Goal: Task Accomplishment & Management: Manage account settings

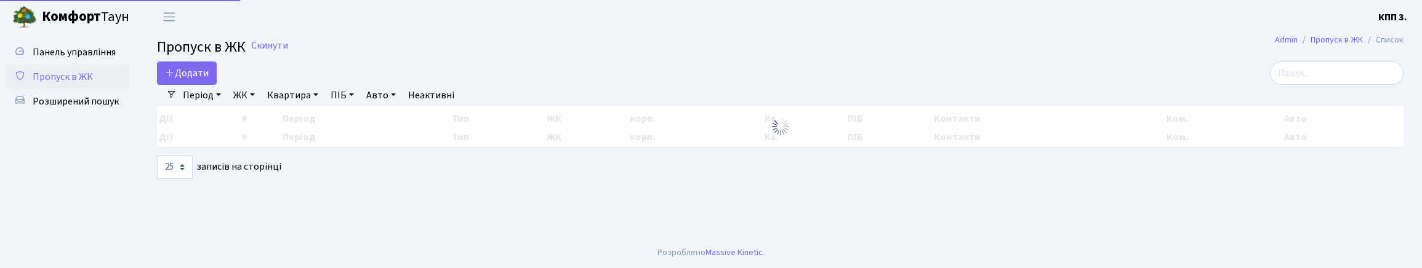
select select "25"
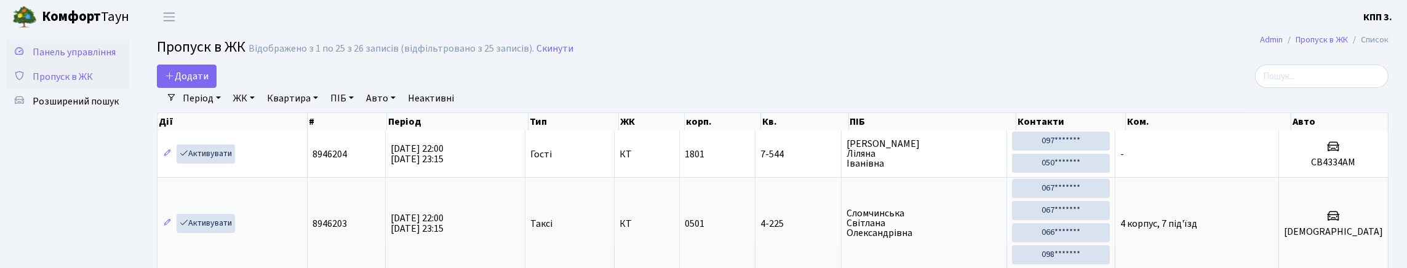
click at [54, 54] on span "Панель управління" at bounding box center [74, 53] width 83 height 14
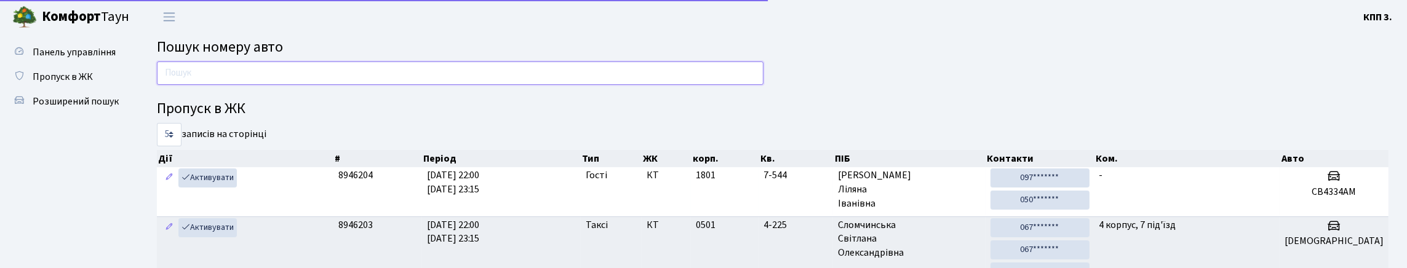
click at [286, 85] on input "text" at bounding box center [460, 73] width 607 height 23
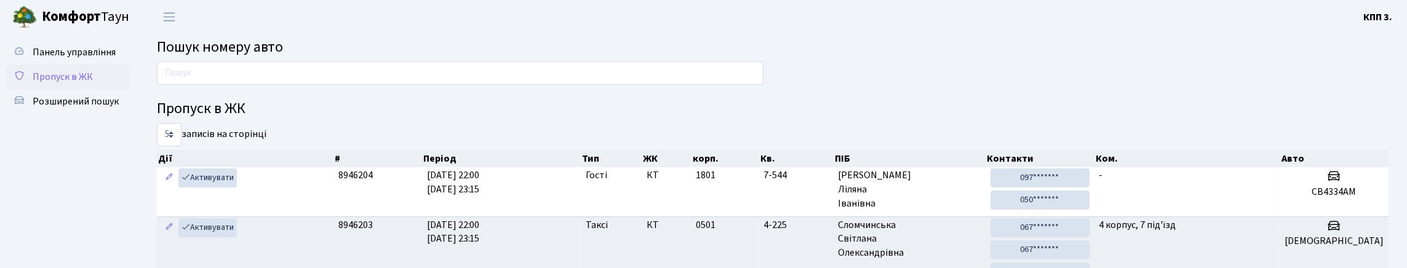
click at [76, 84] on span "Пропуск в ЖК" at bounding box center [63, 77] width 60 height 14
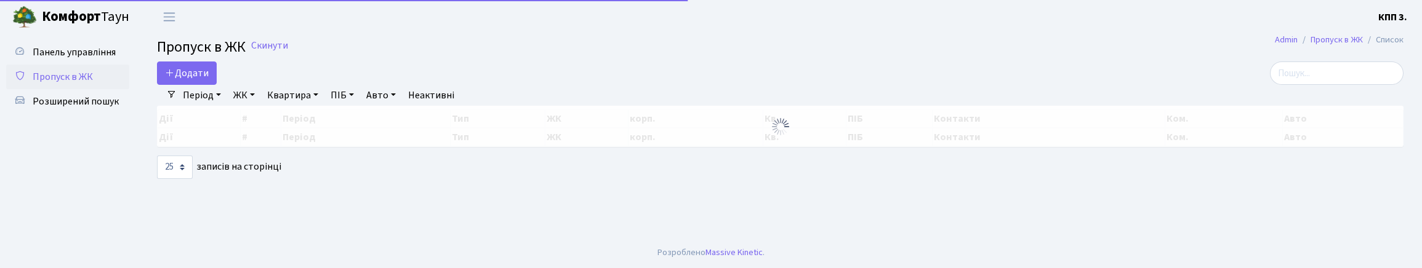
select select "25"
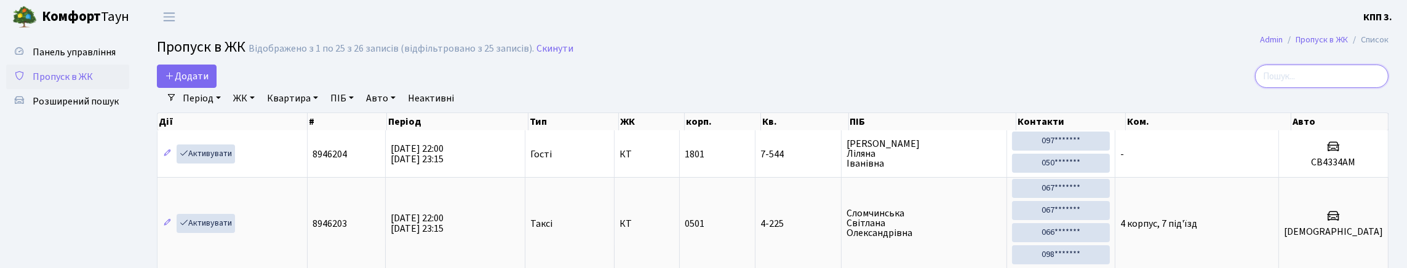
click at [1334, 88] on input "search" at bounding box center [1322, 76] width 134 height 23
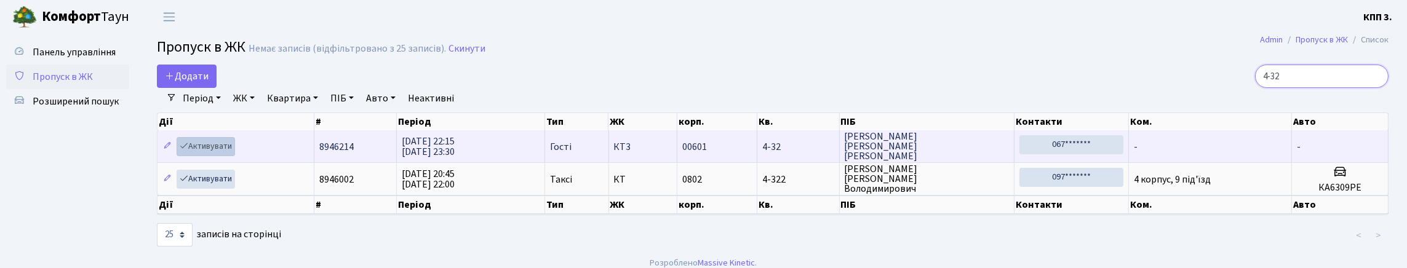
type input "4-32"
click at [220, 156] on link "Активувати" at bounding box center [206, 146] width 58 height 19
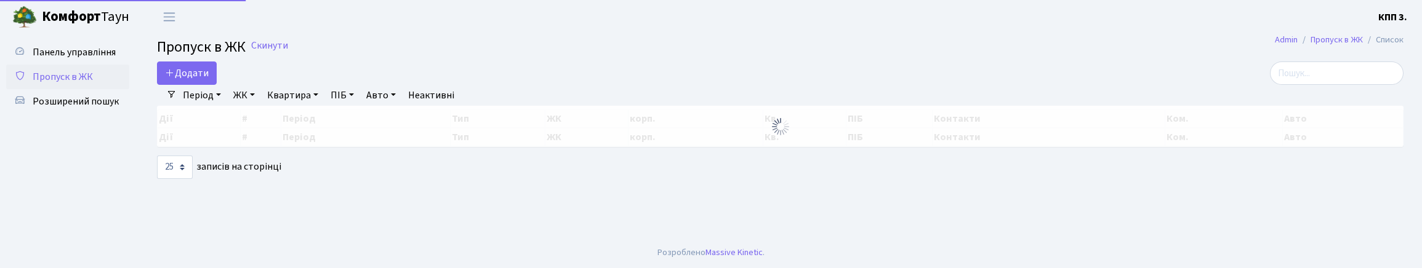
select select "25"
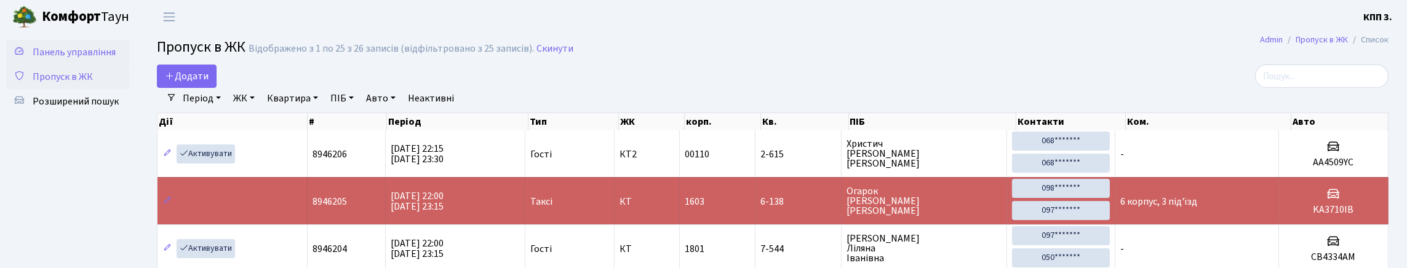
click at [62, 58] on span "Панель управління" at bounding box center [74, 53] width 83 height 14
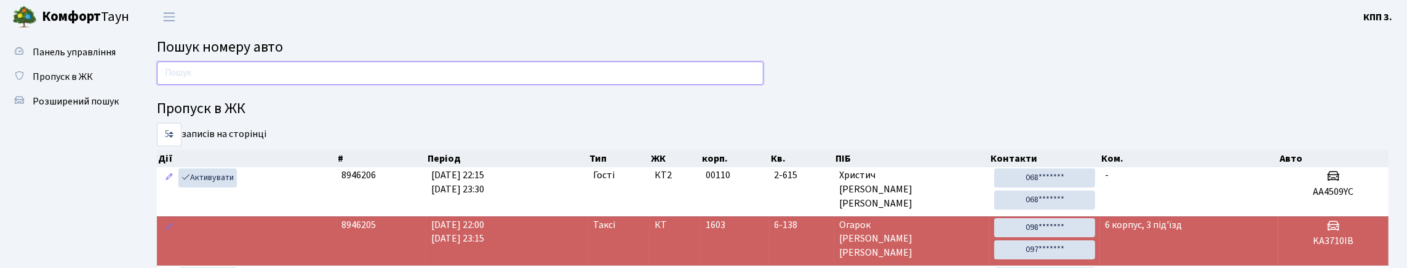
click at [234, 84] on input "text" at bounding box center [460, 73] width 607 height 23
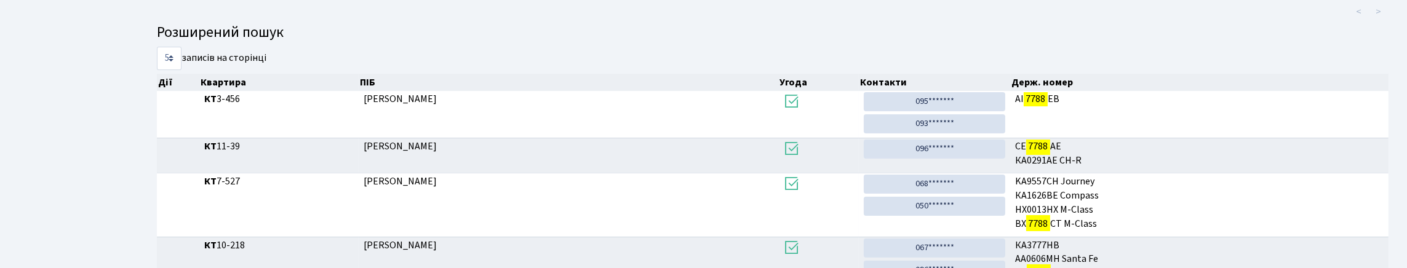
scroll to position [74, 0]
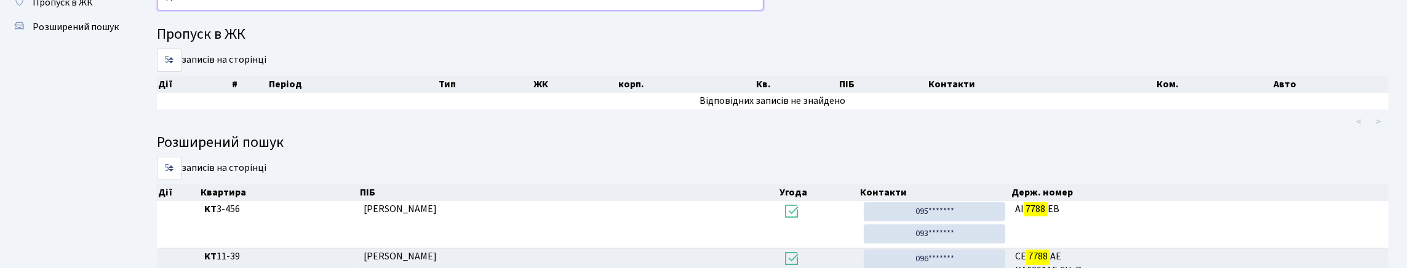
type input "7"
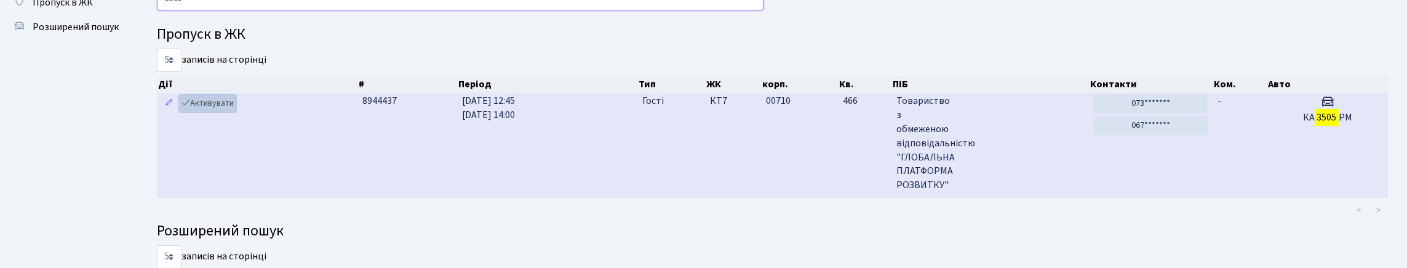
type input "3505"
click at [220, 113] on link "Активувати" at bounding box center [207, 103] width 58 height 19
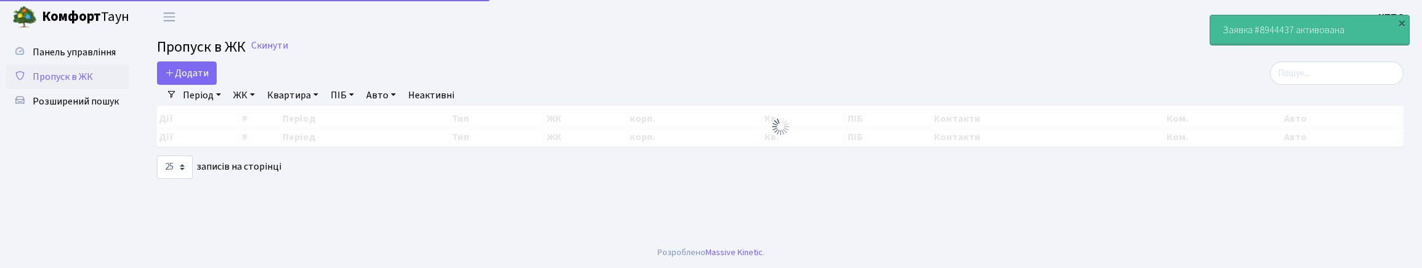
select select "25"
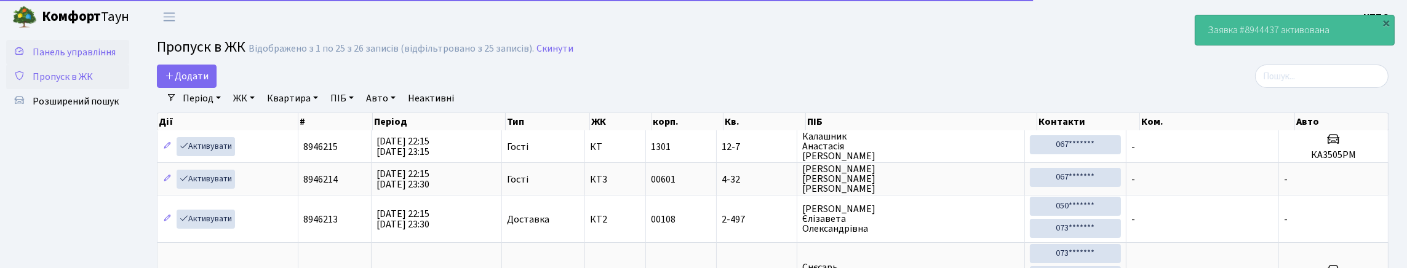
click at [69, 59] on span "Панель управління" at bounding box center [74, 53] width 83 height 14
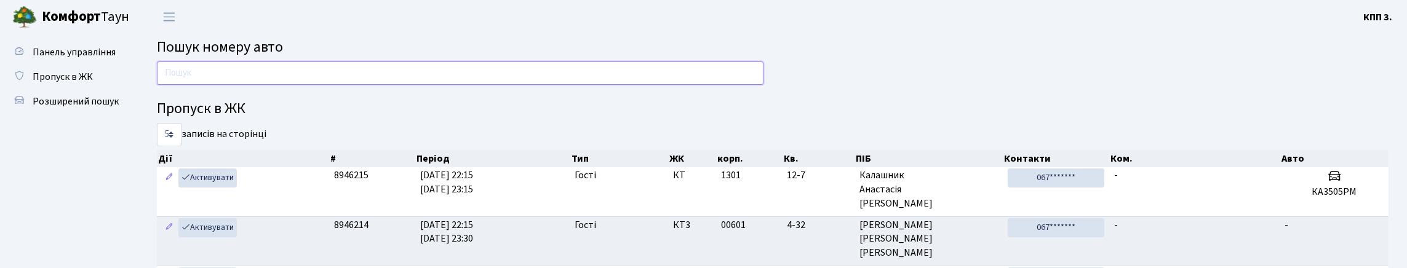
click at [316, 84] on input "text" at bounding box center [460, 73] width 607 height 23
type input "7"
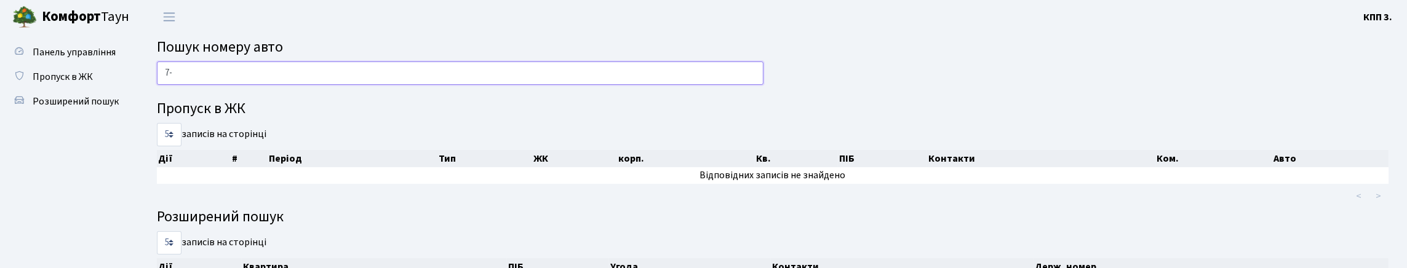
type input "7"
type input "4"
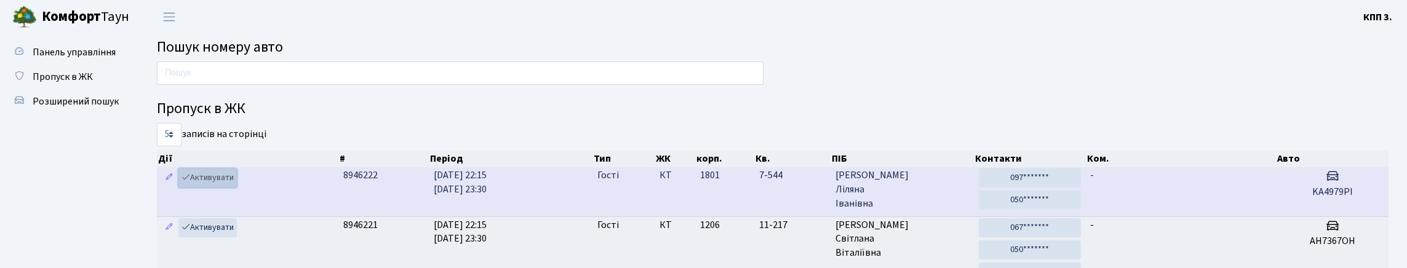
click at [217, 188] on link "Активувати" at bounding box center [207, 178] width 58 height 19
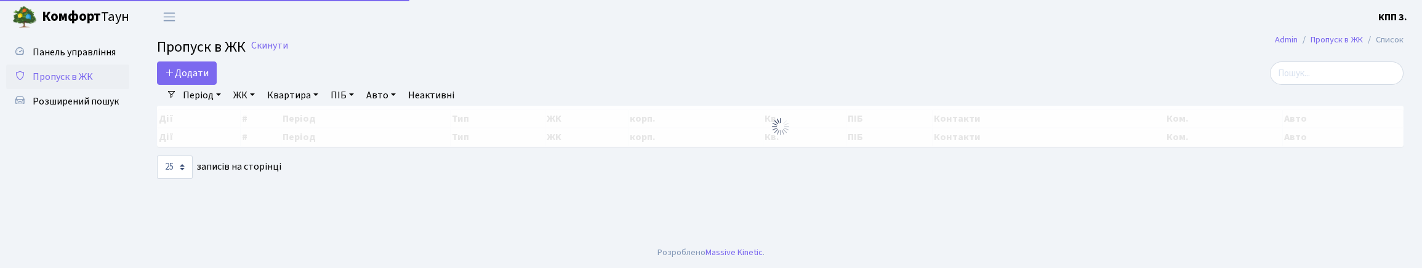
select select "25"
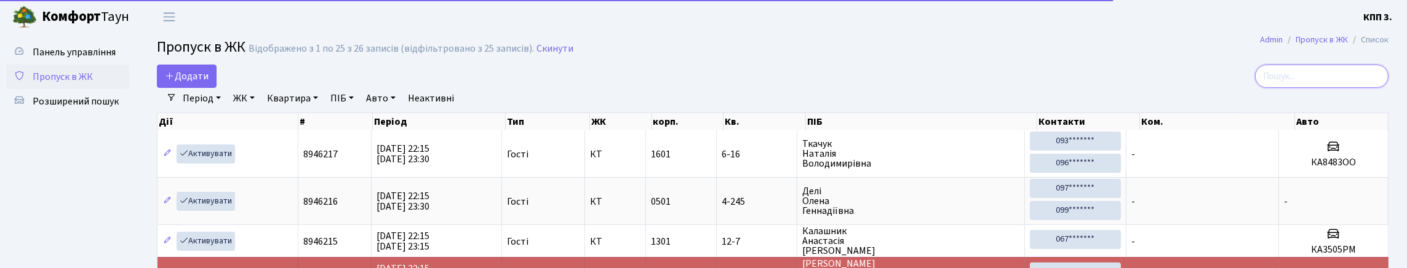
click at [1271, 81] on input "search" at bounding box center [1322, 76] width 134 height 23
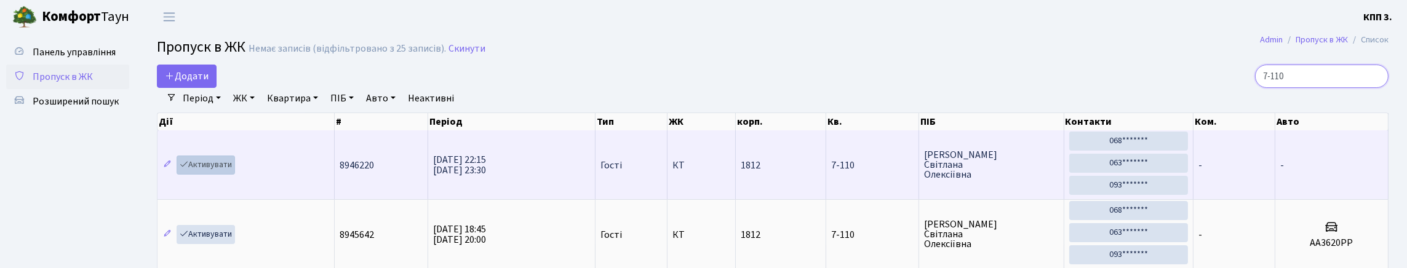
type input "7-110"
click at [217, 175] on link "Активувати" at bounding box center [206, 165] width 58 height 19
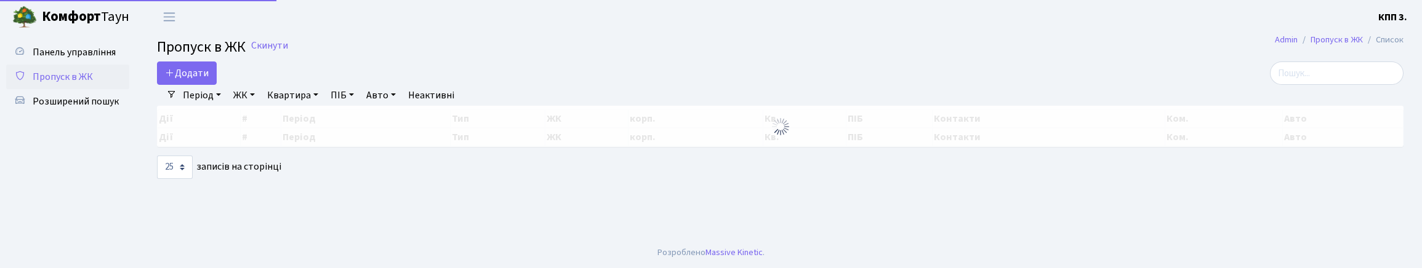
select select "25"
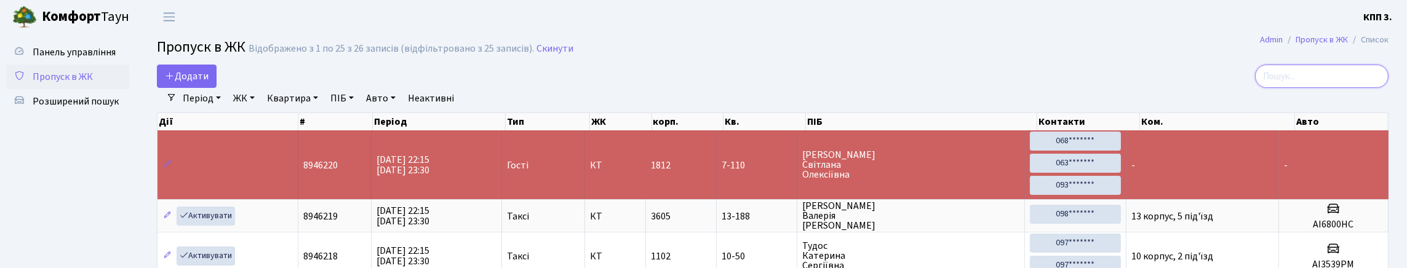
click at [1304, 76] on input "search" at bounding box center [1322, 76] width 134 height 23
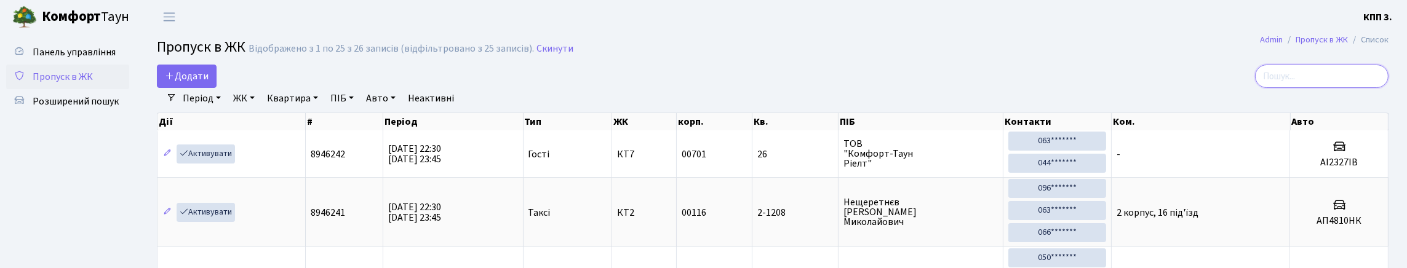
click at [1347, 87] on input "search" at bounding box center [1322, 76] width 134 height 23
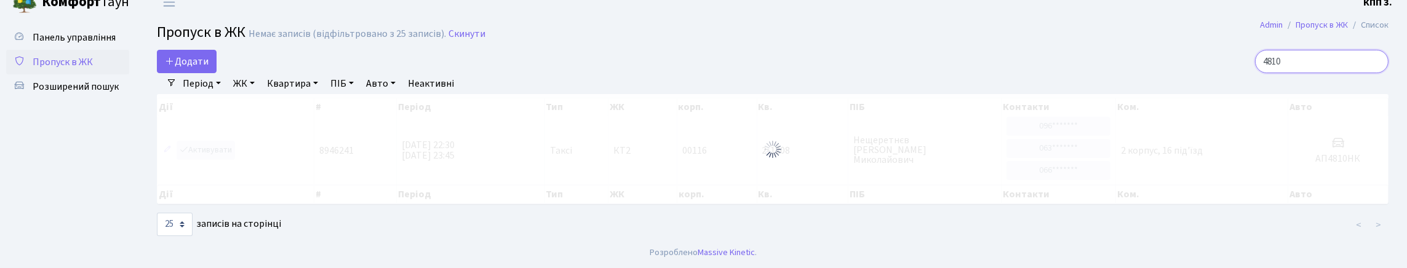
scroll to position [60, 0]
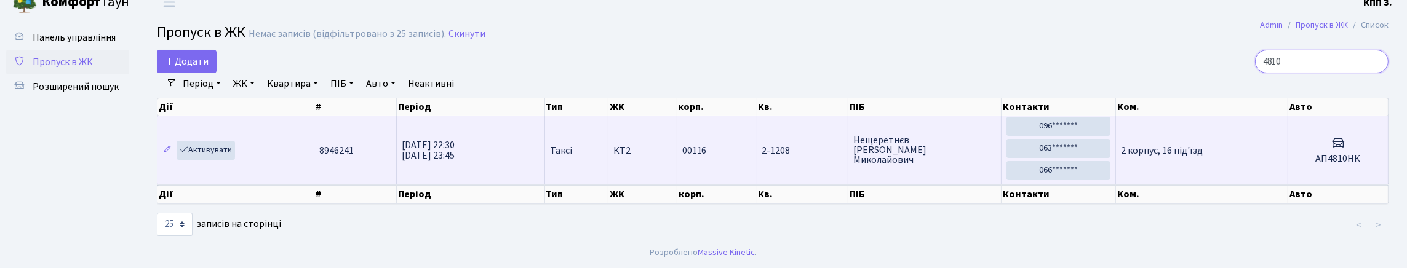
type input "4810"
click at [1239, 135] on td "2 корпус, 16 під'їзд" at bounding box center [1202, 150] width 172 height 69
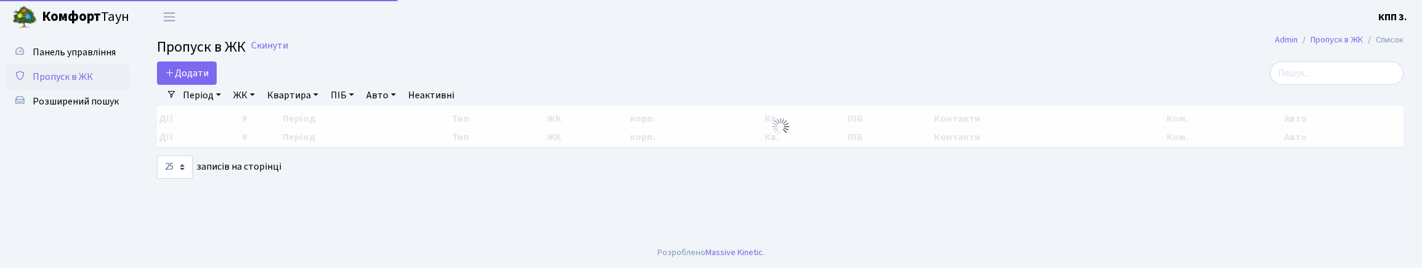
select select "25"
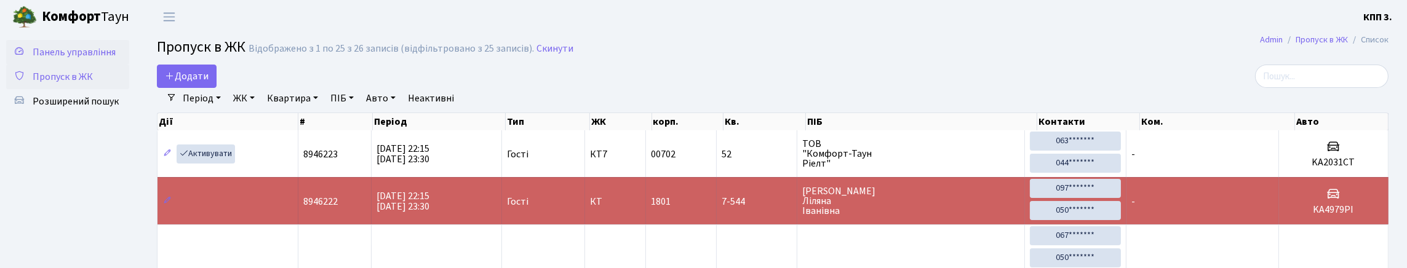
click at [40, 59] on span "Панель управління" at bounding box center [74, 53] width 83 height 14
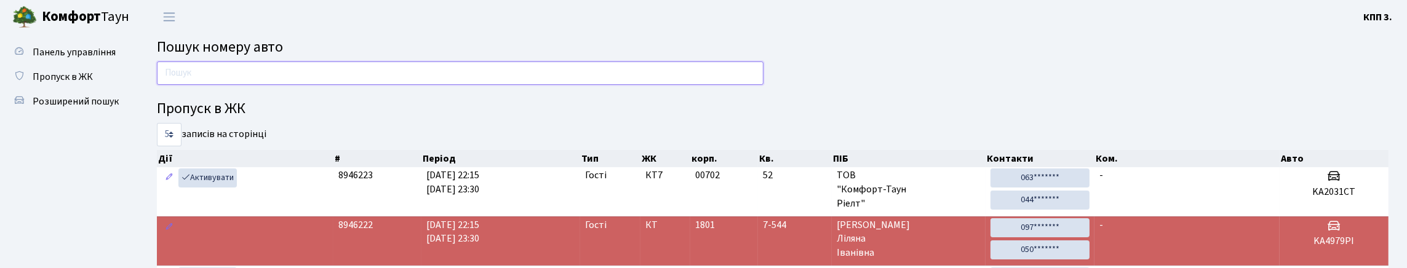
click at [271, 84] on input "text" at bounding box center [460, 73] width 607 height 23
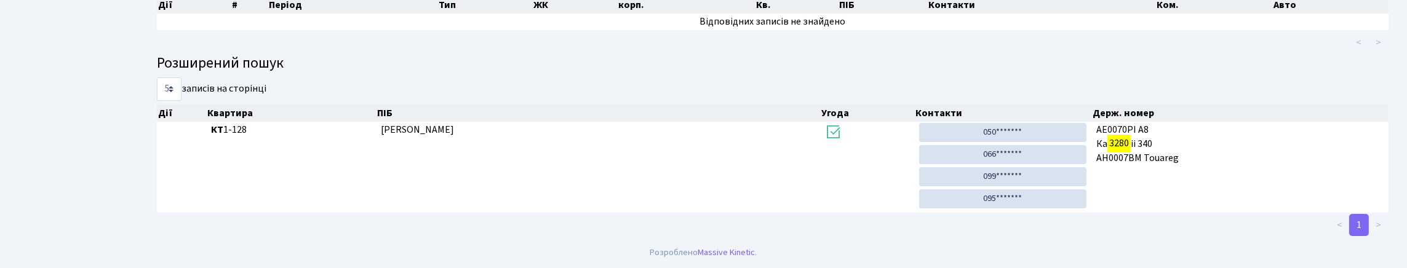
scroll to position [74, 0]
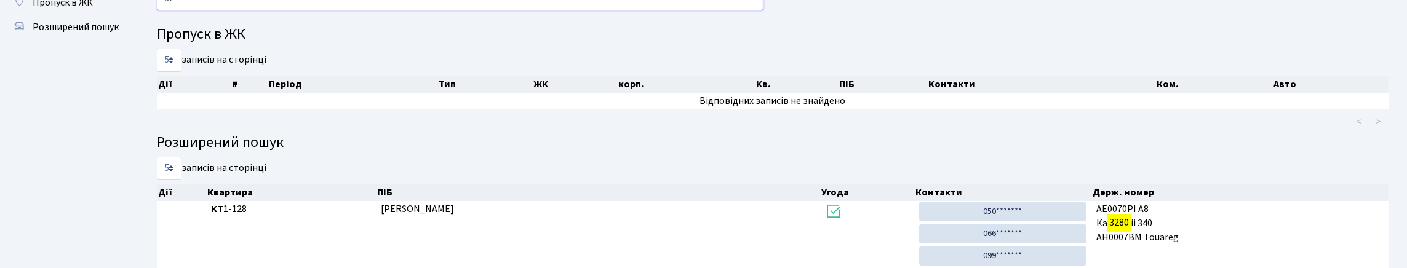
type input "3"
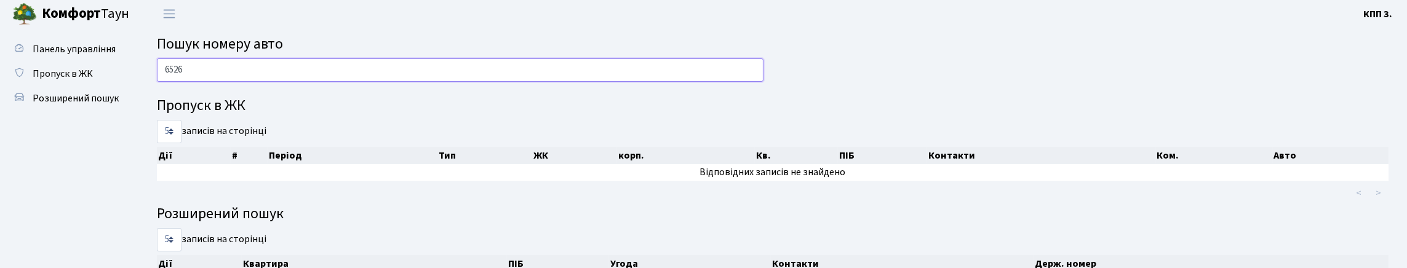
scroll to position [0, 0]
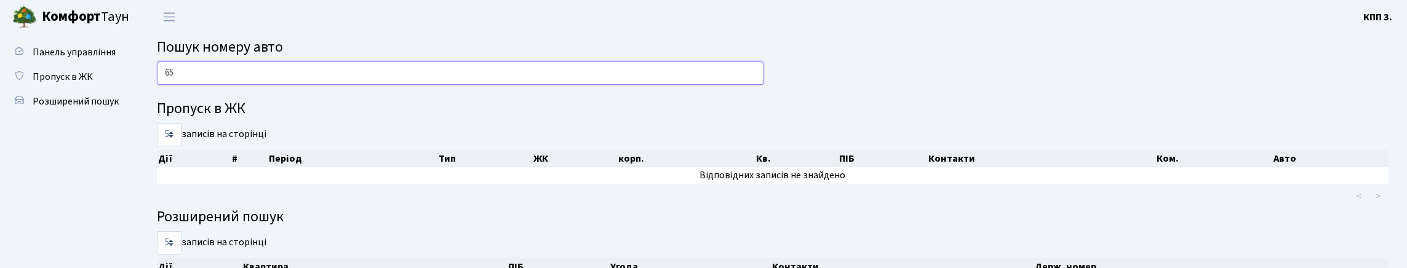
type input "6"
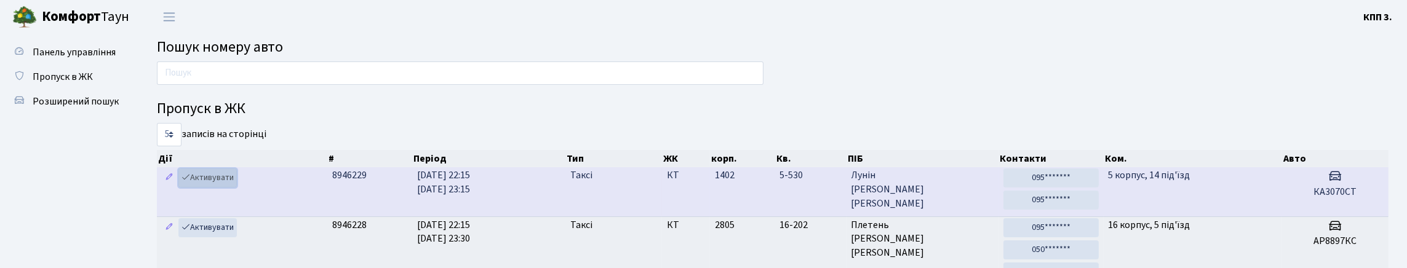
click at [222, 188] on link "Активувати" at bounding box center [207, 178] width 58 height 19
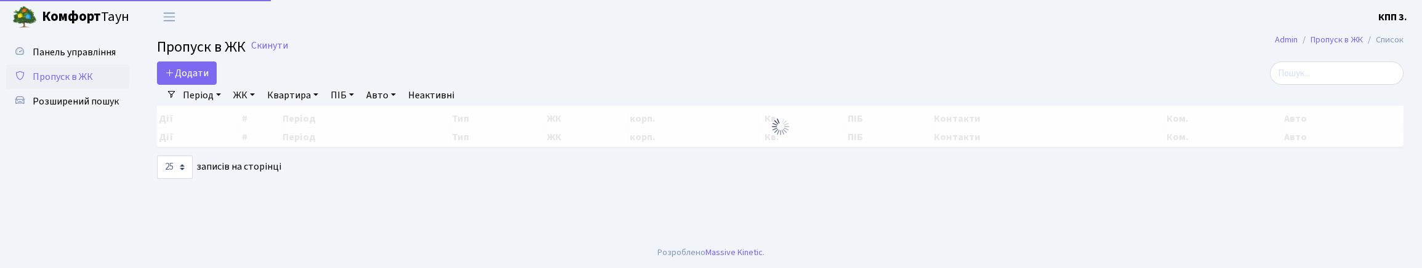
select select "25"
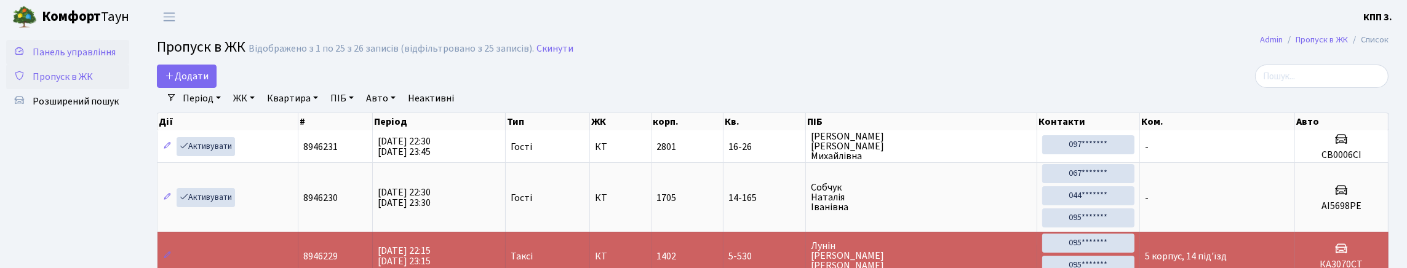
click at [67, 59] on span "Панель управління" at bounding box center [74, 53] width 83 height 14
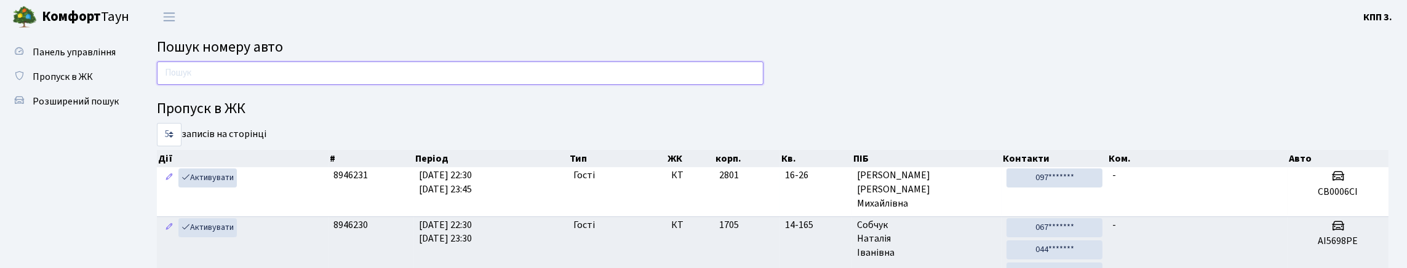
click at [180, 85] on input "text" at bounding box center [460, 73] width 607 height 23
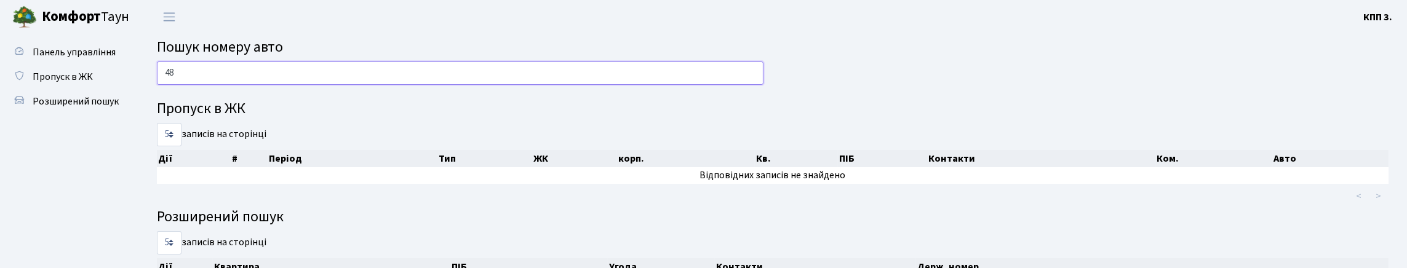
type input "4"
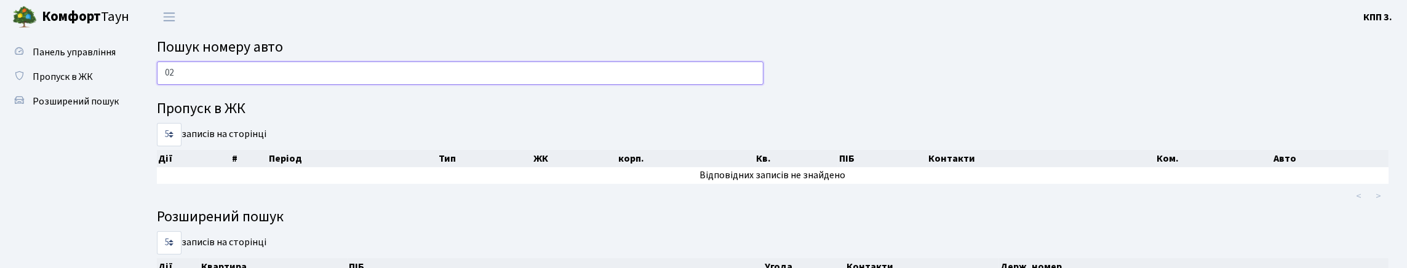
type input "0"
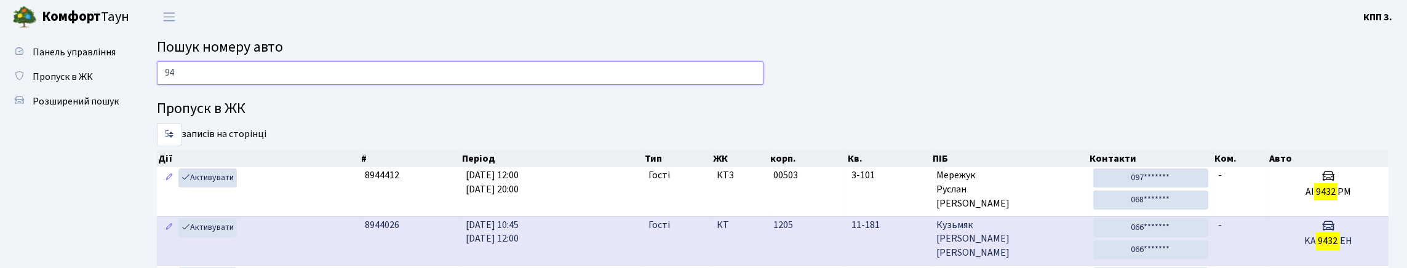
type input "9"
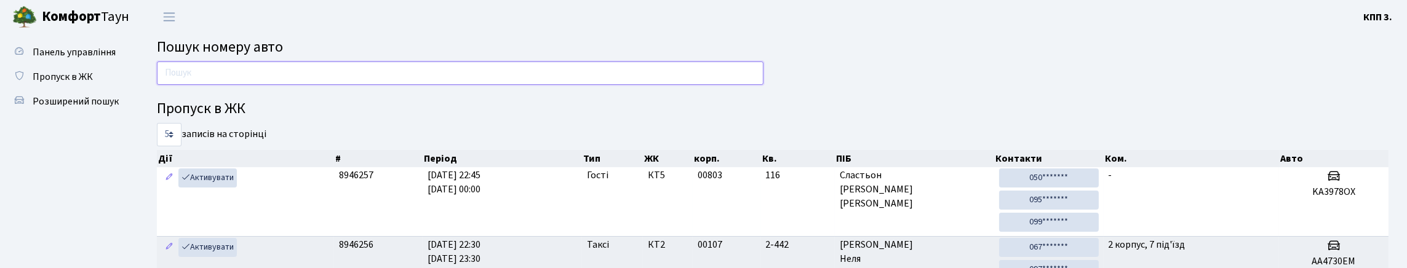
click at [332, 79] on input "text" at bounding box center [460, 73] width 607 height 23
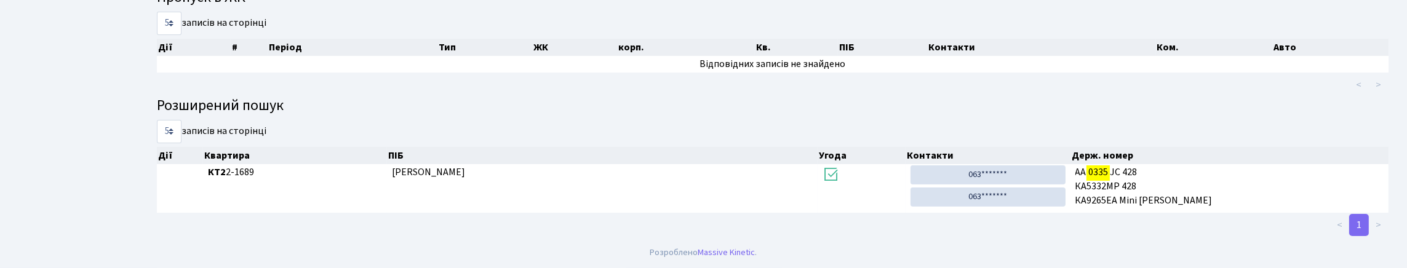
scroll to position [74, 0]
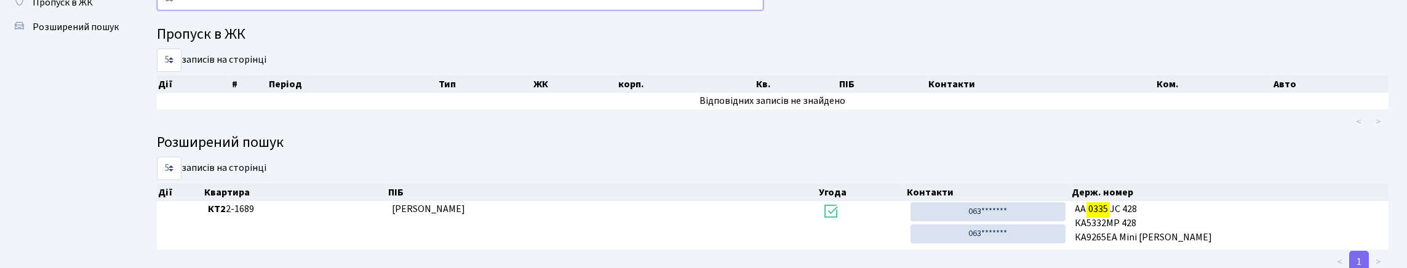
type input "0"
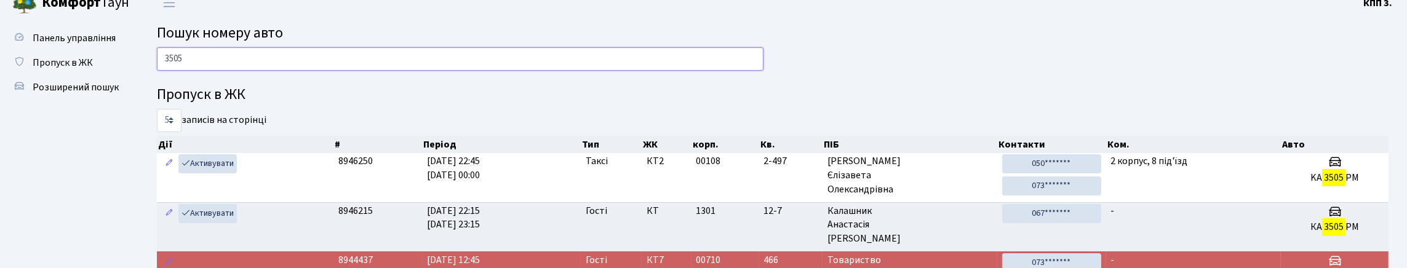
scroll to position [0, 0]
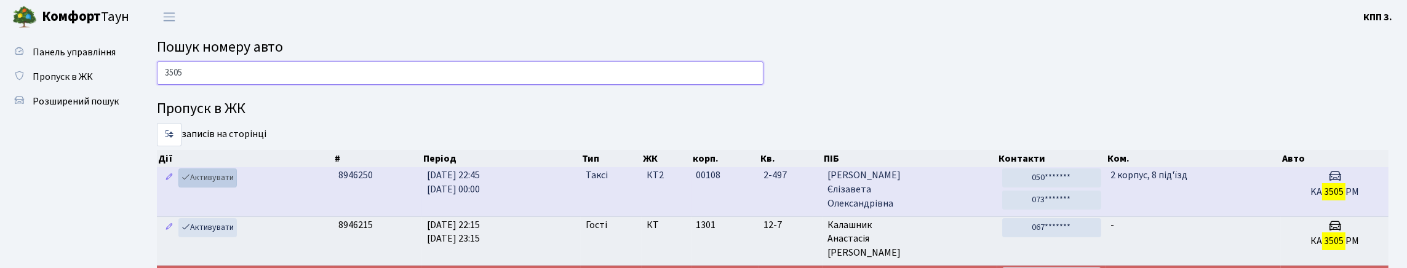
type input "3505"
click at [223, 188] on link "Активувати" at bounding box center [207, 178] width 58 height 19
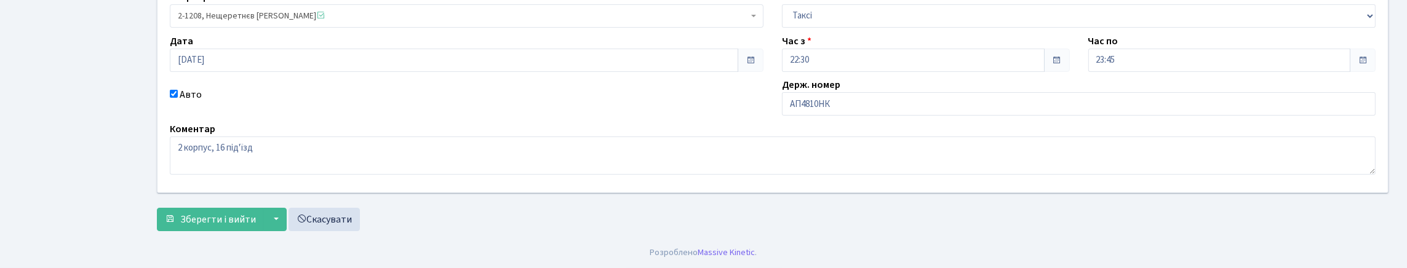
scroll to position [185, 0]
click at [876, 105] on input "АП4810НК" at bounding box center [1079, 103] width 594 height 23
type input "АА4810НК"
click at [209, 214] on span "Зберегти і вийти" at bounding box center [218, 220] width 76 height 14
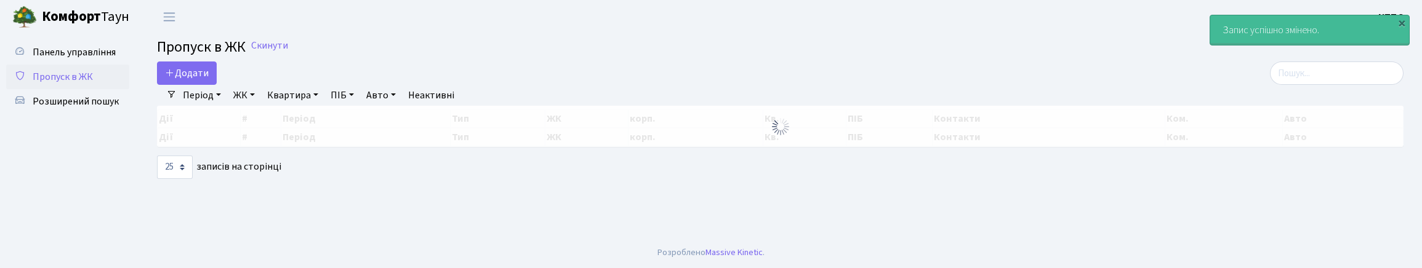
select select "25"
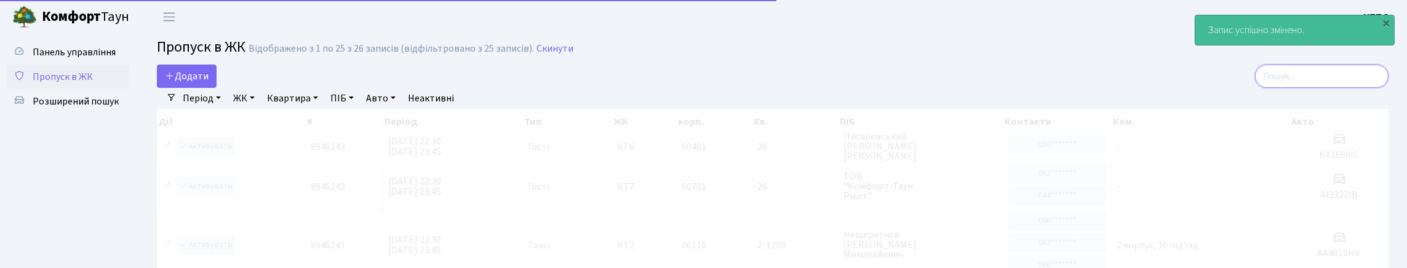
click at [1310, 83] on input "search" at bounding box center [1322, 76] width 134 height 23
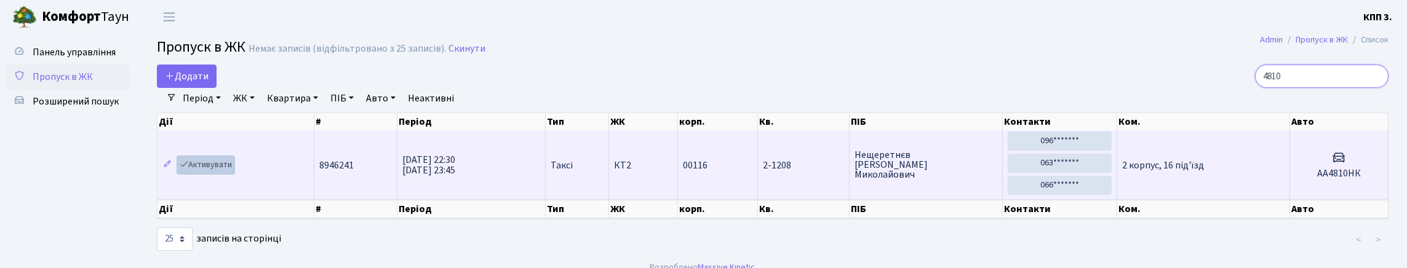
type input "4810"
click at [228, 175] on link "Активувати" at bounding box center [206, 165] width 58 height 19
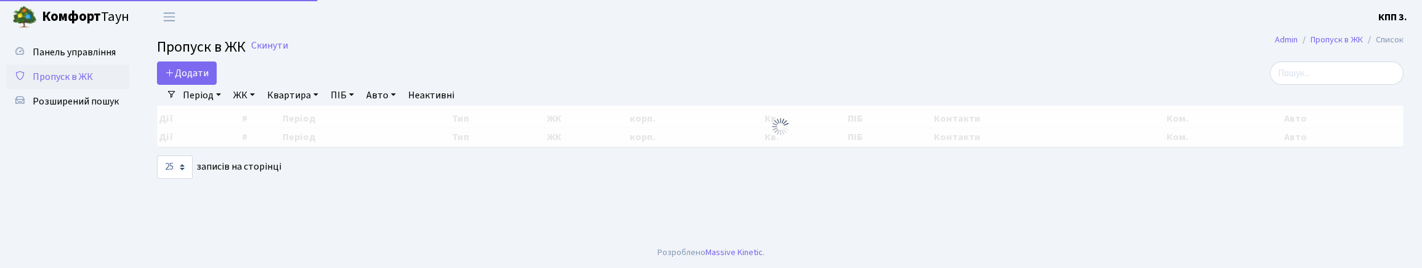
select select "25"
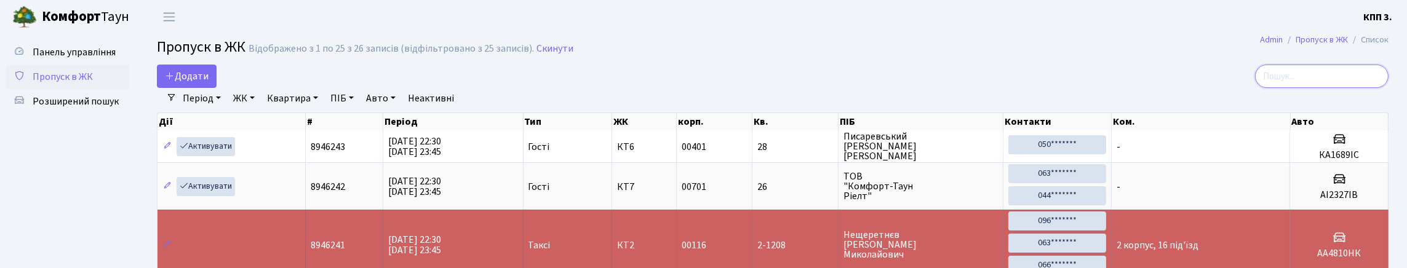
click at [1339, 88] on input "search" at bounding box center [1322, 76] width 134 height 23
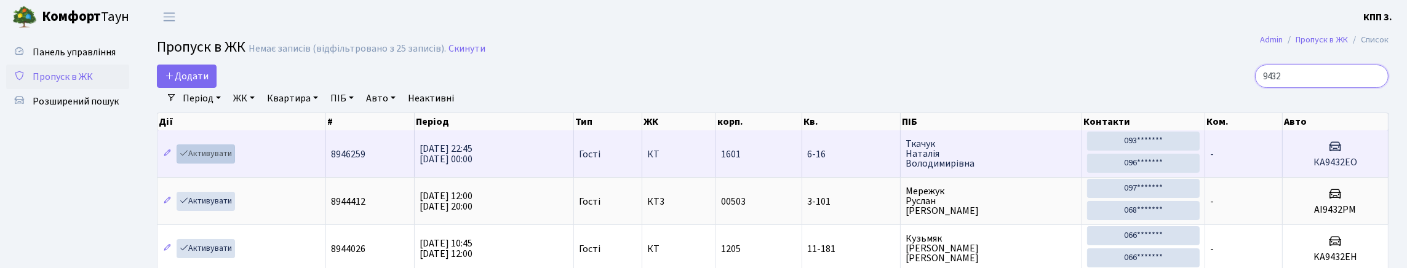
type input "9432"
click at [210, 164] on link "Активувати" at bounding box center [206, 154] width 58 height 19
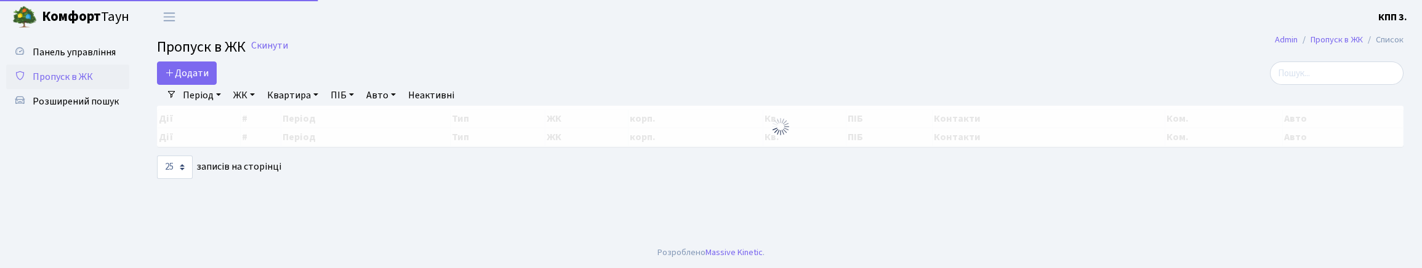
select select "25"
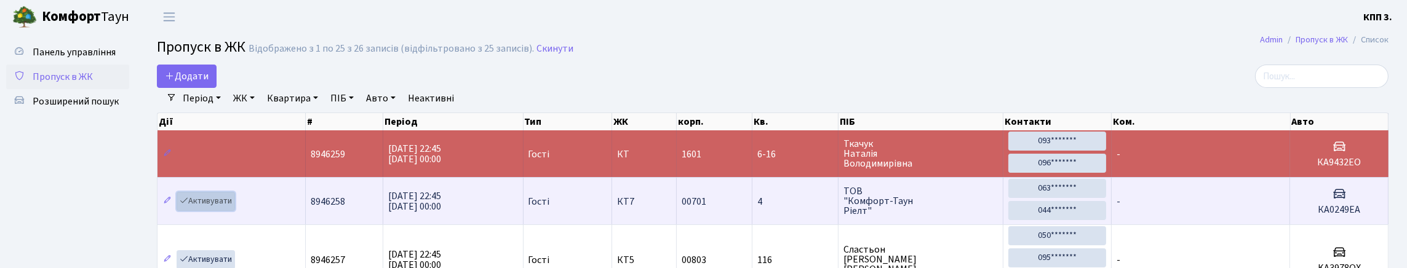
click at [228, 211] on link "Активувати" at bounding box center [206, 201] width 58 height 19
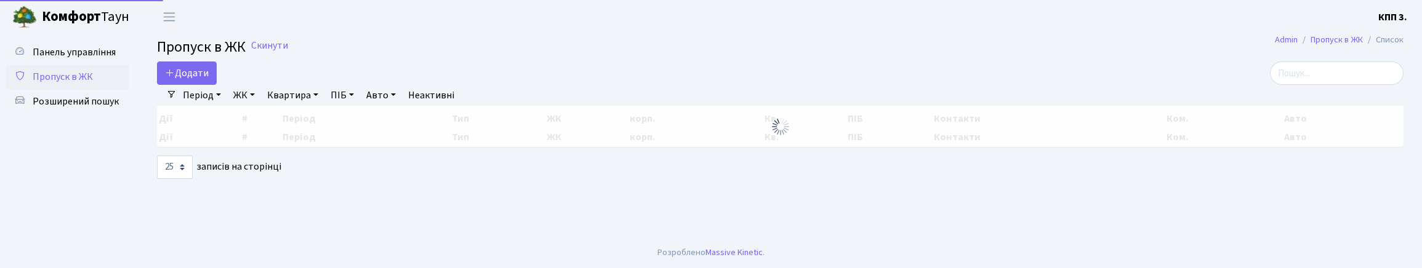
select select "25"
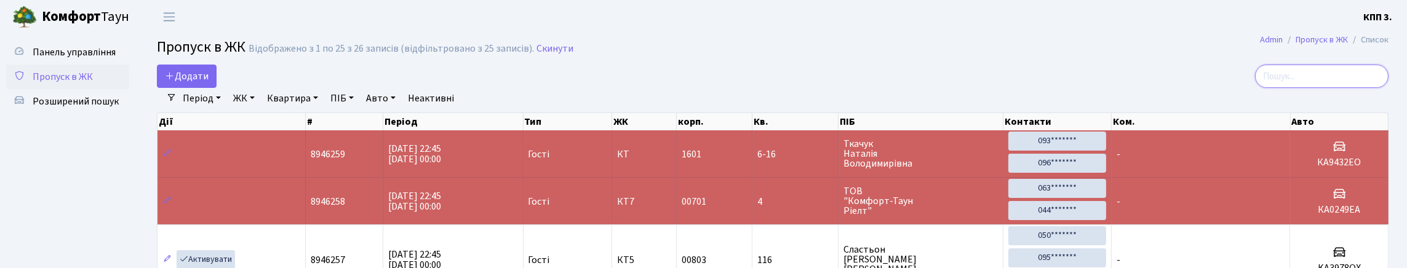
click at [1305, 88] on input "search" at bounding box center [1322, 76] width 134 height 23
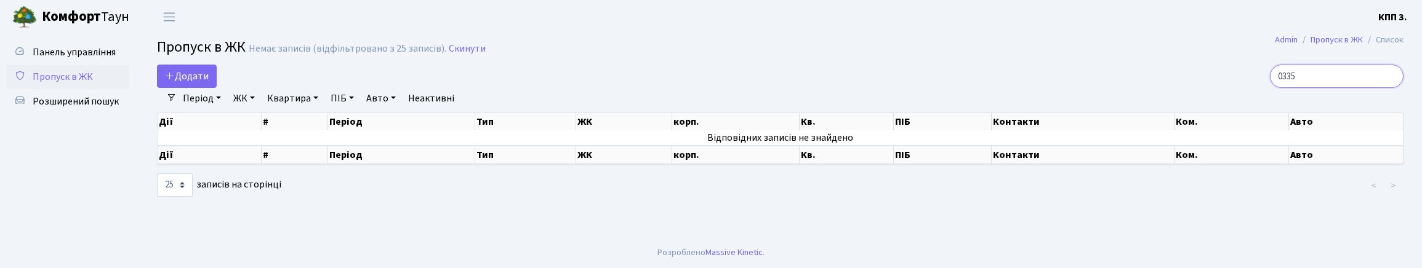
type input "0335"
click at [1388, 87] on input "0335" at bounding box center [1337, 76] width 134 height 23
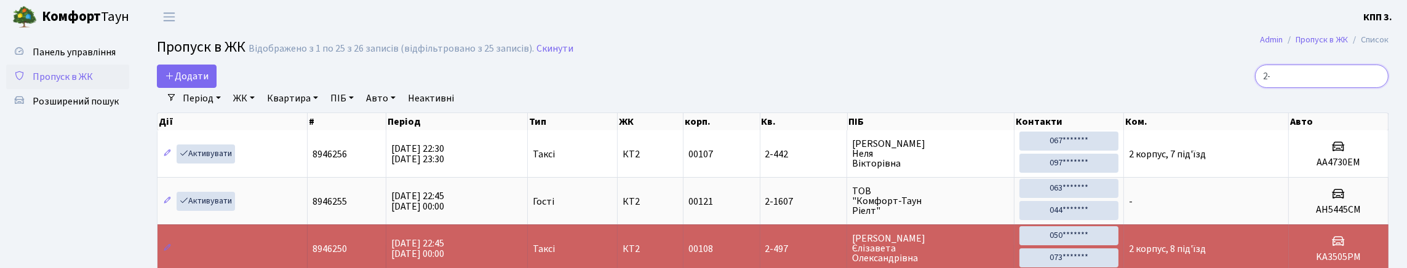
type input "2"
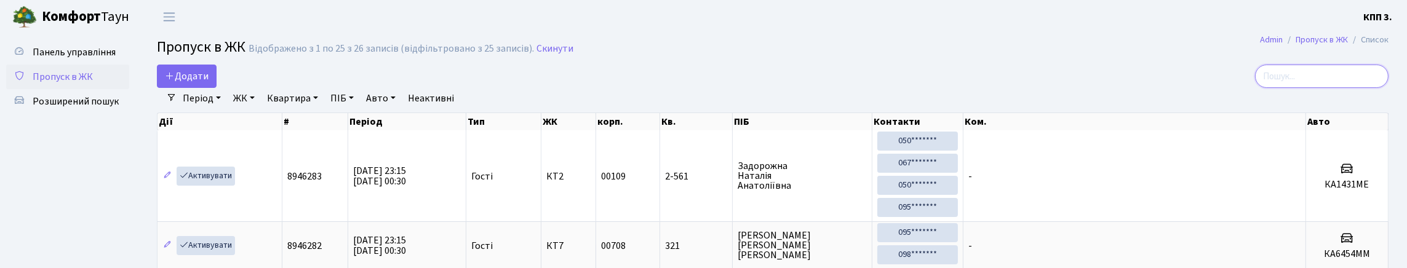
click at [1298, 88] on input "search" at bounding box center [1322, 76] width 134 height 23
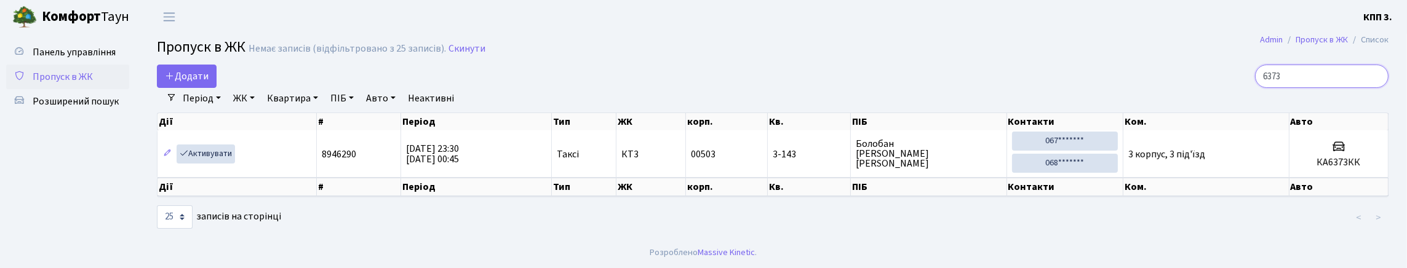
type input "6373"
click at [212, 109] on link "Період" at bounding box center [202, 98] width 48 height 21
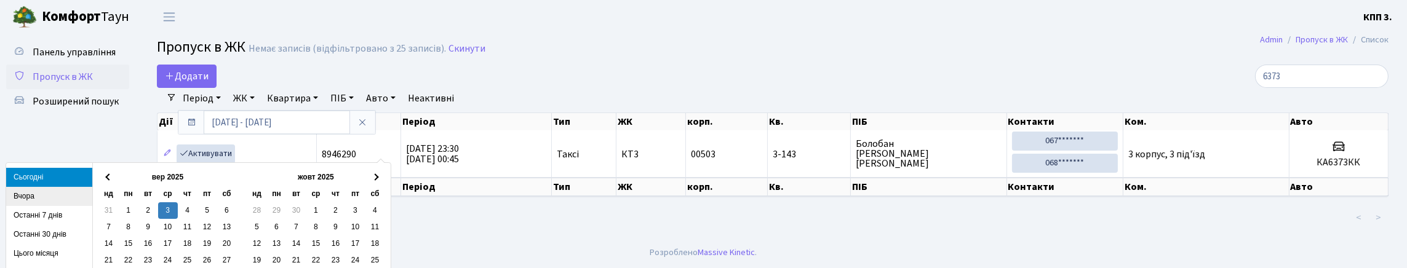
click at [14, 198] on li "Вчора" at bounding box center [49, 196] width 86 height 19
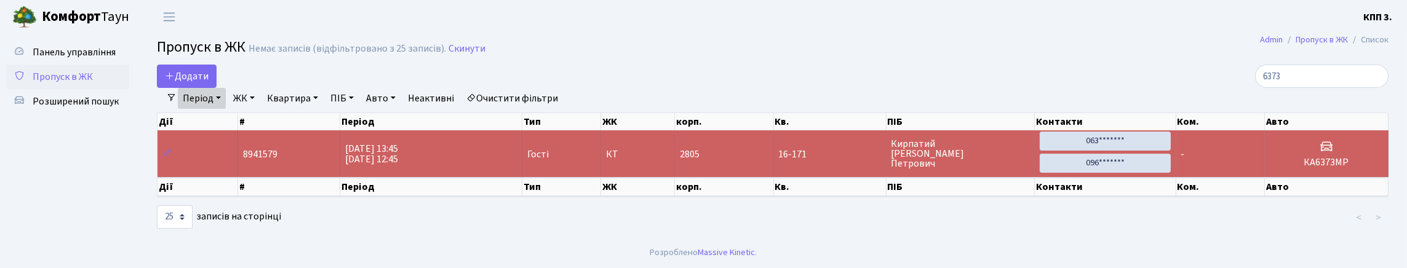
click at [563, 109] on link "Очистити фільтри" at bounding box center [513, 98] width 102 height 21
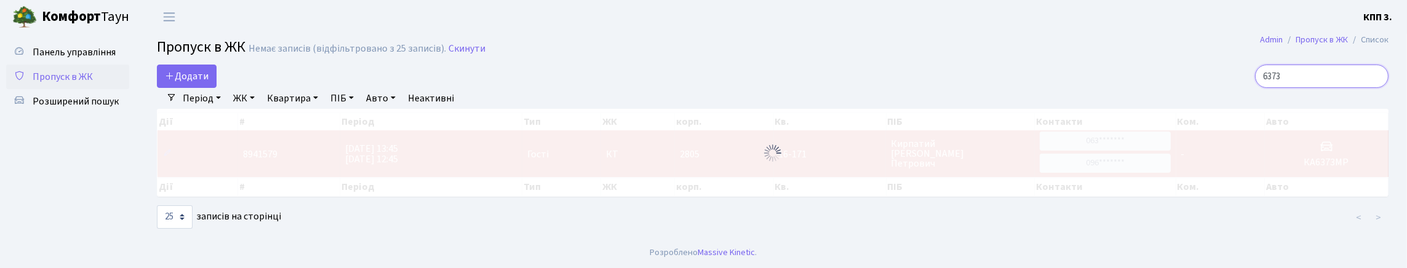
click at [1372, 85] on input "6373" at bounding box center [1322, 76] width 134 height 23
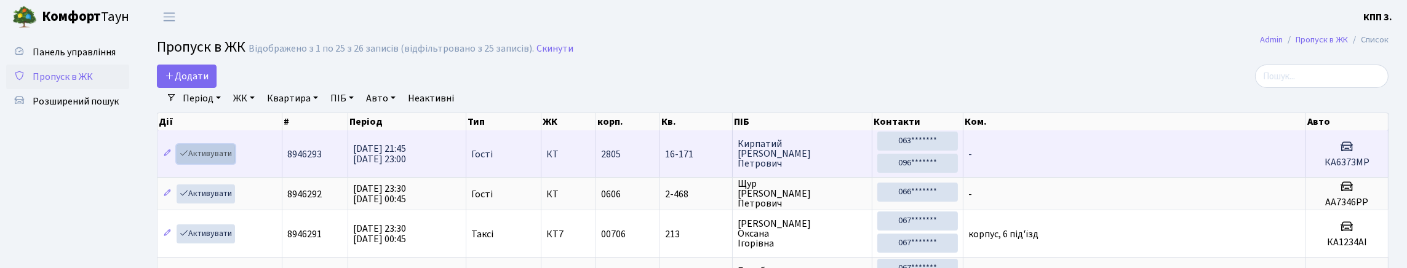
click at [223, 164] on link "Активувати" at bounding box center [206, 154] width 58 height 19
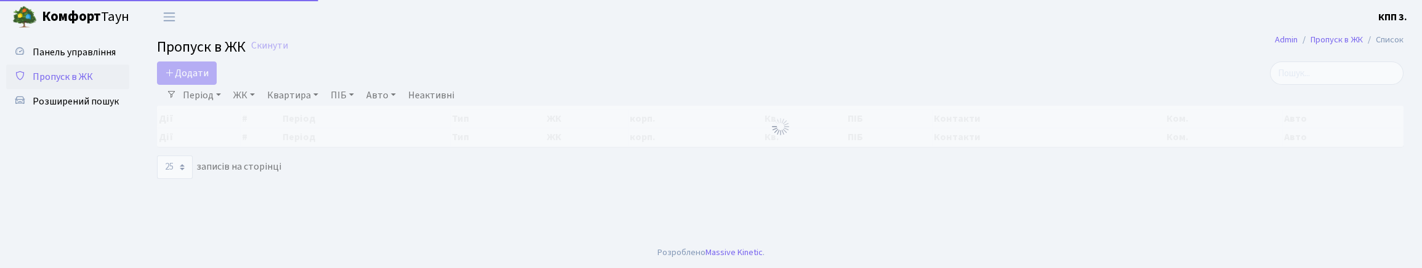
select select "25"
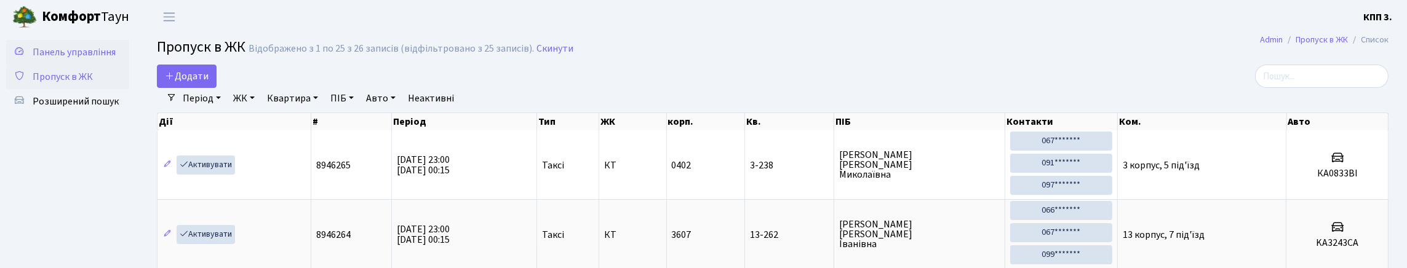
click at [55, 57] on span "Панель управління" at bounding box center [74, 53] width 83 height 14
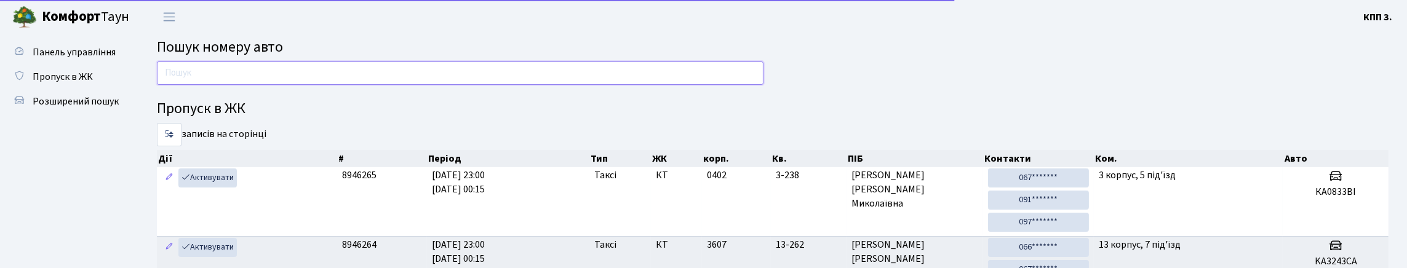
click at [233, 84] on input "text" at bounding box center [460, 73] width 607 height 23
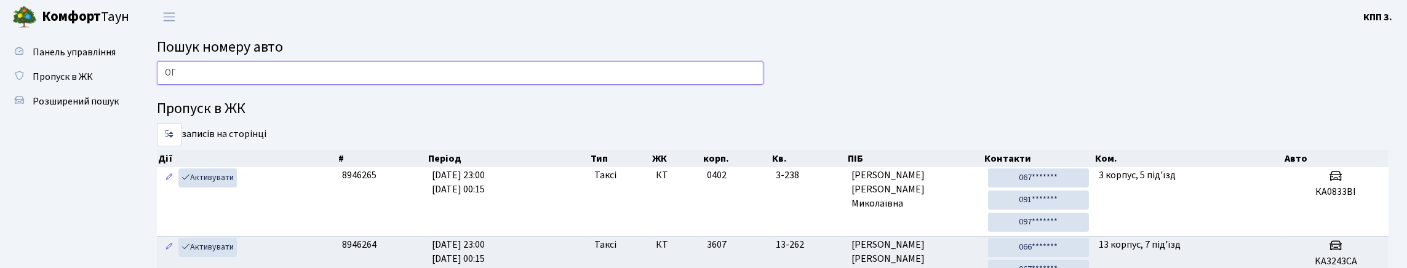
type input "О"
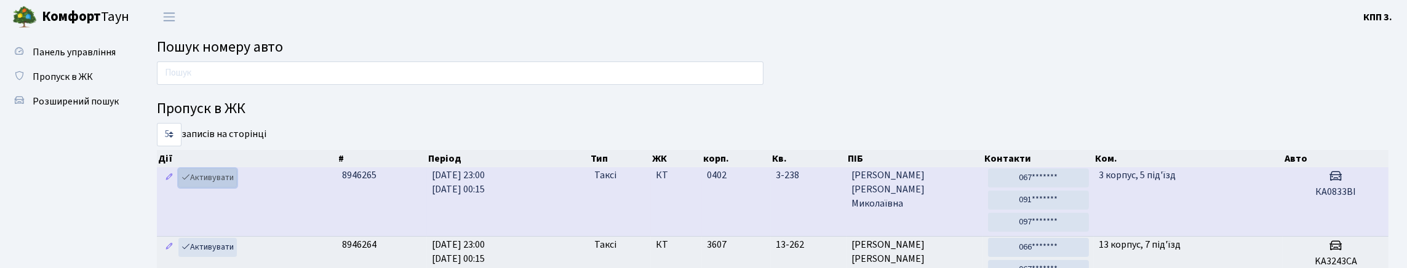
click at [217, 188] on link "Активувати" at bounding box center [207, 178] width 58 height 19
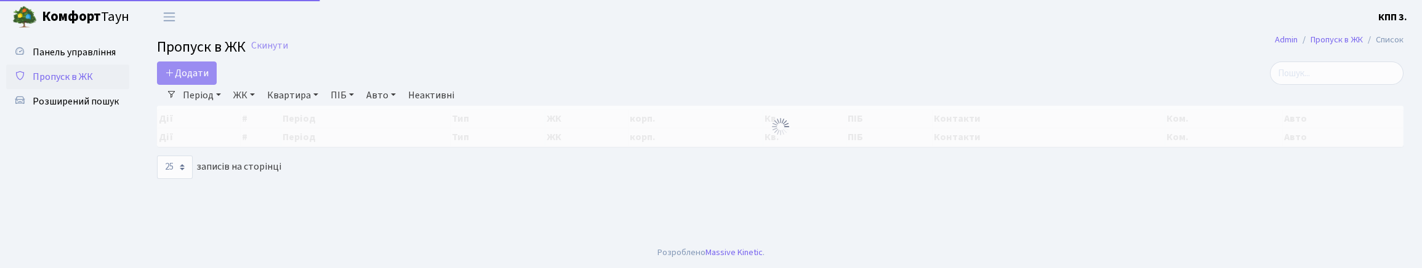
select select "25"
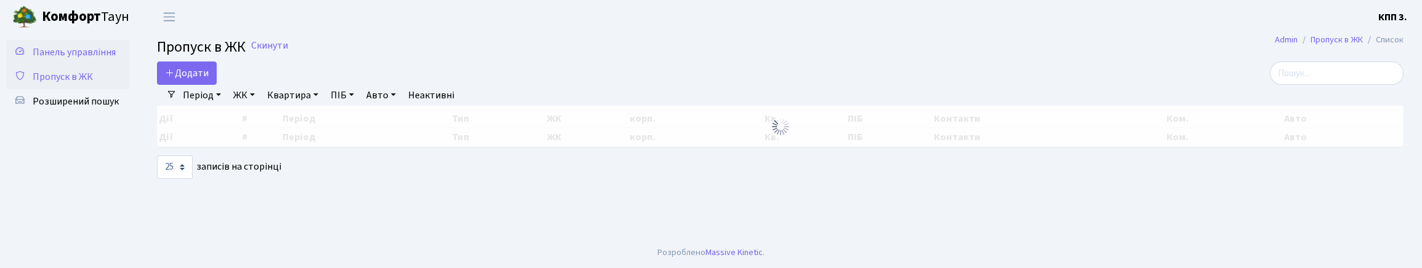
click at [82, 65] on link "Панель управління" at bounding box center [67, 52] width 123 height 25
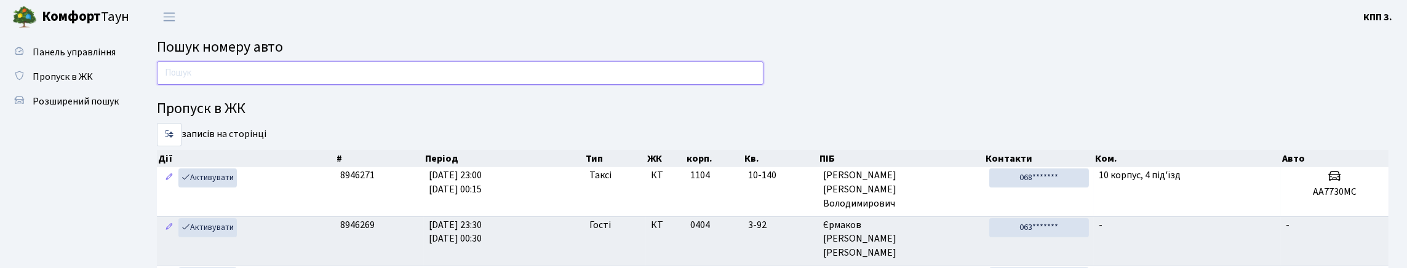
click at [221, 84] on input "text" at bounding box center [460, 73] width 607 height 23
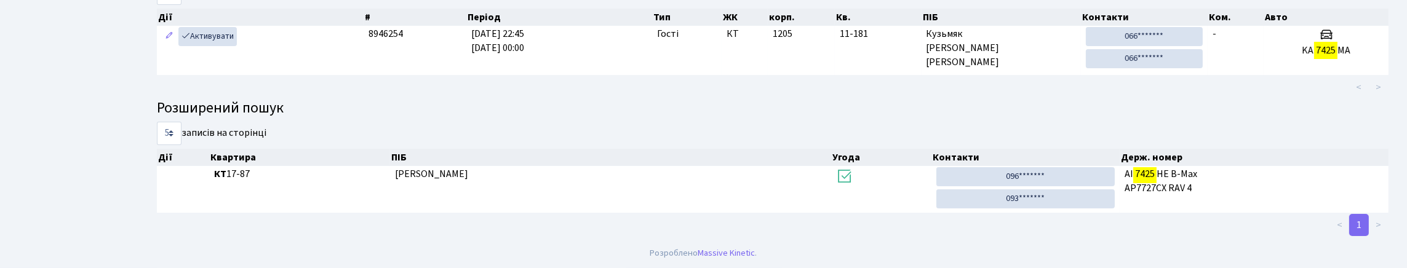
scroll to position [123, 0]
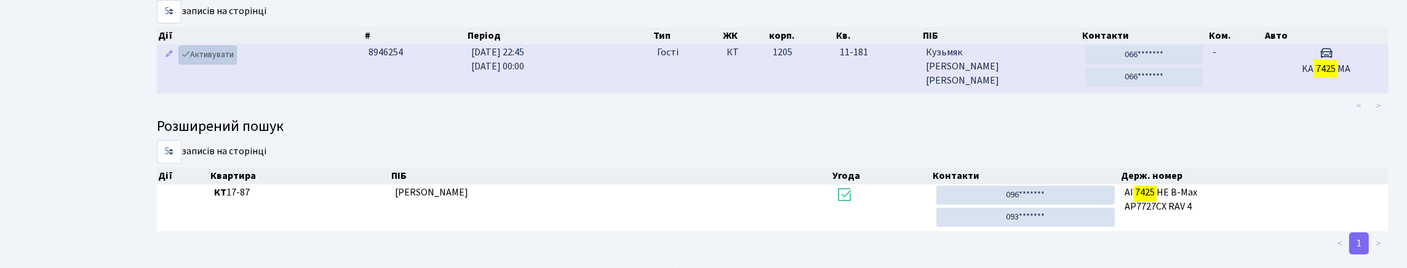
type input "7425"
click at [215, 65] on link "Активувати" at bounding box center [207, 55] width 58 height 19
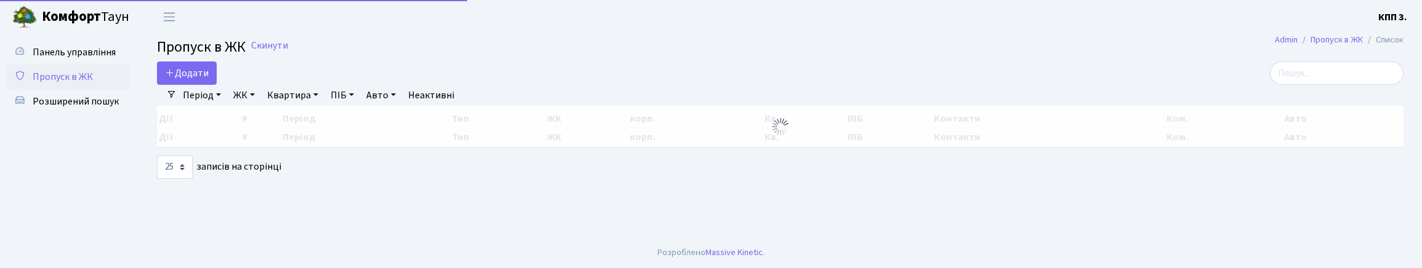
select select "25"
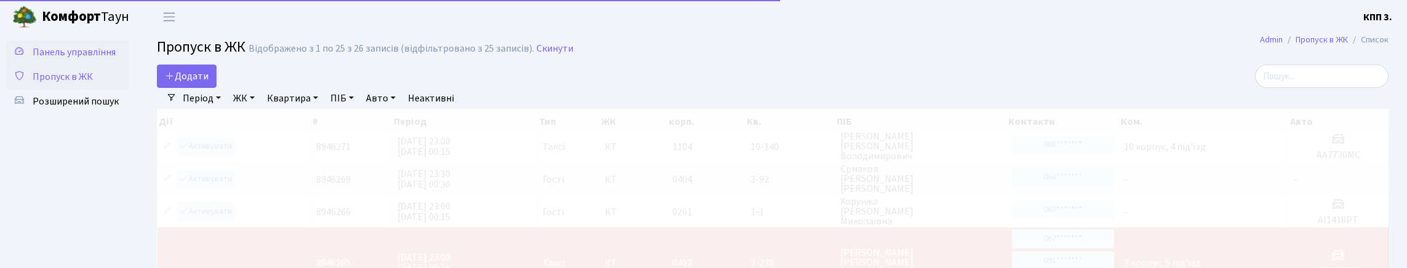
click at [62, 52] on span "Панель управління" at bounding box center [74, 53] width 83 height 14
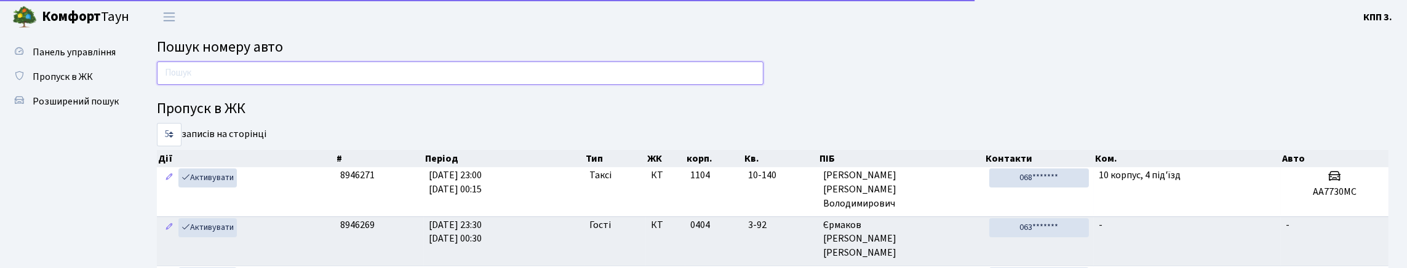
click at [204, 76] on input "text" at bounding box center [460, 73] width 607 height 23
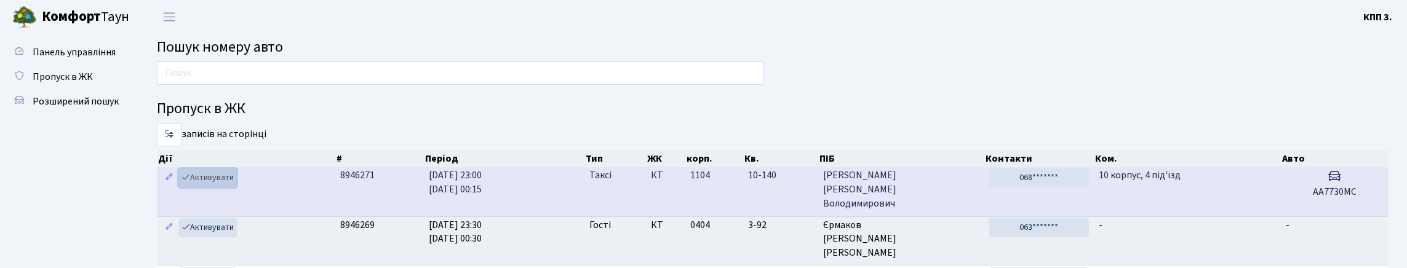
click at [224, 188] on link "Активувати" at bounding box center [207, 178] width 58 height 19
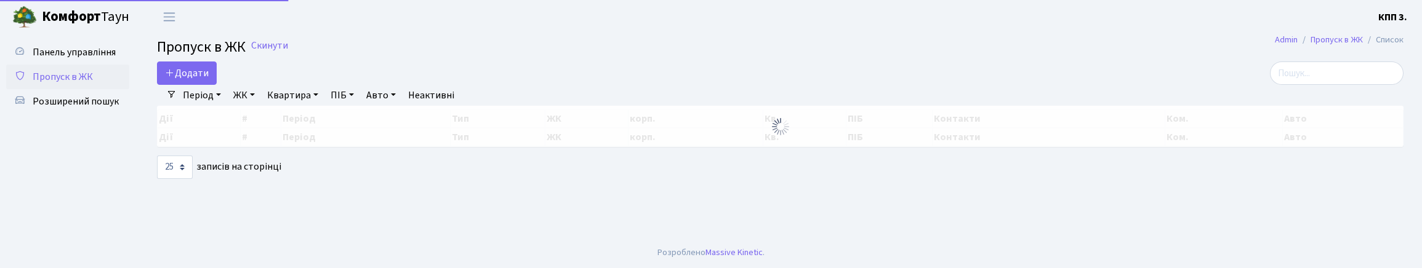
select select "25"
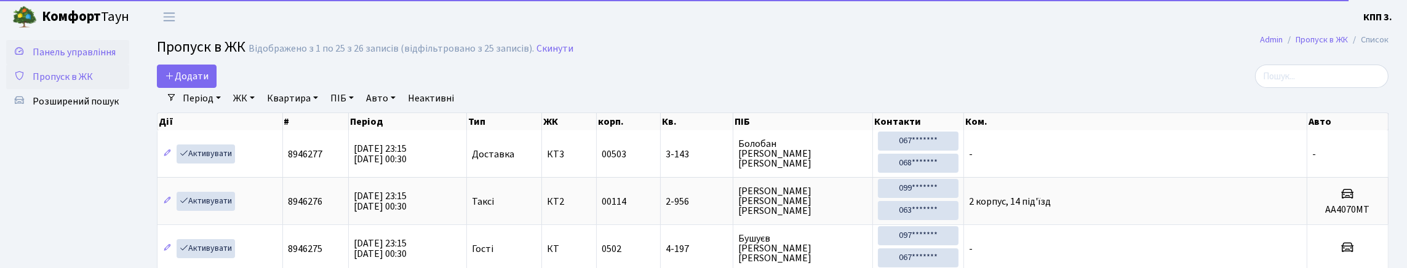
click at [73, 59] on span "Панель управління" at bounding box center [74, 53] width 83 height 14
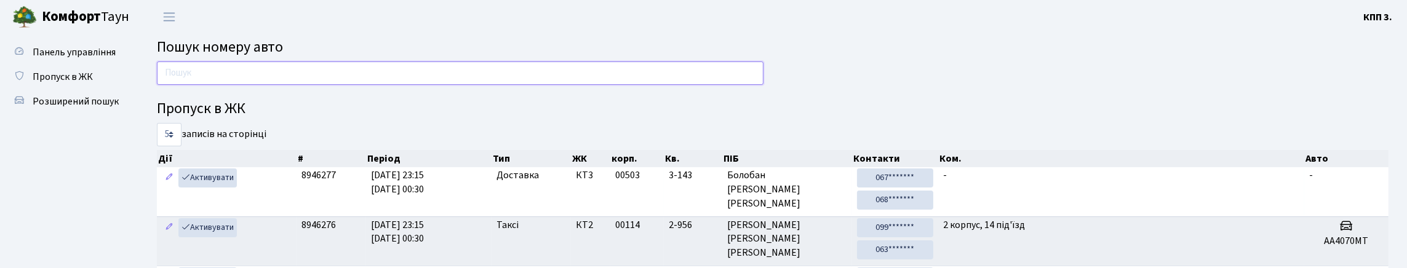
click at [246, 85] on input "text" at bounding box center [460, 73] width 607 height 23
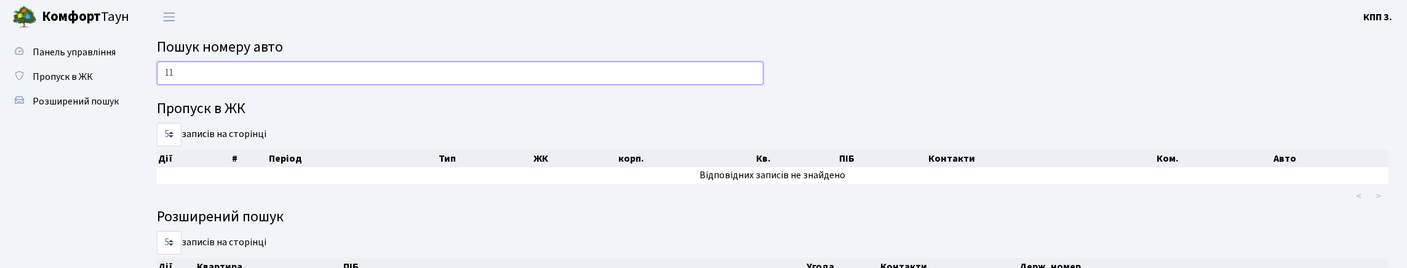
type input "1"
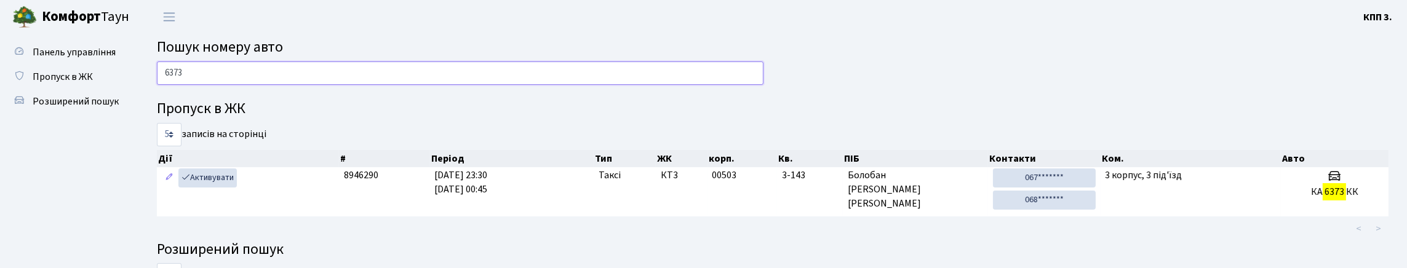
click at [269, 85] on input "6373" at bounding box center [460, 73] width 607 height 23
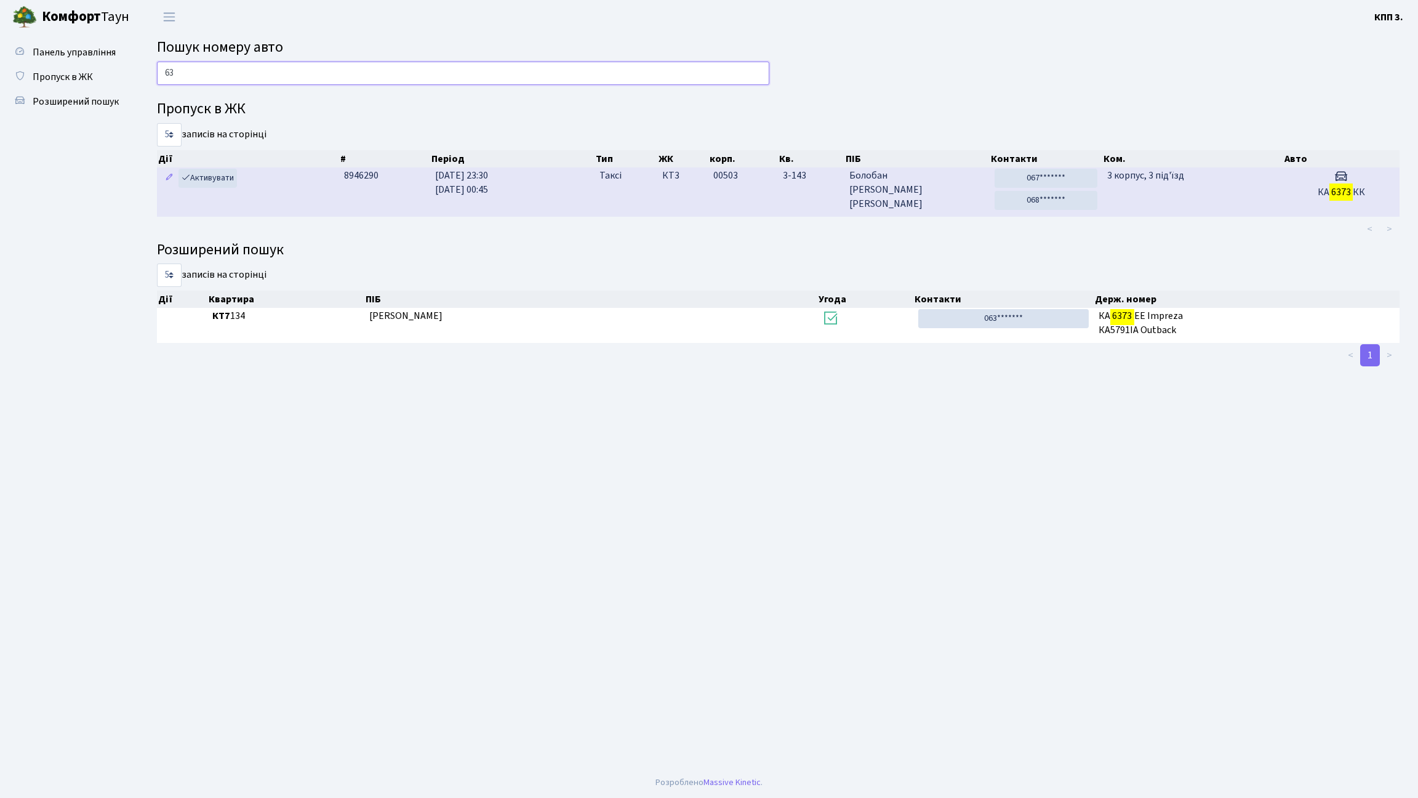
type input "6"
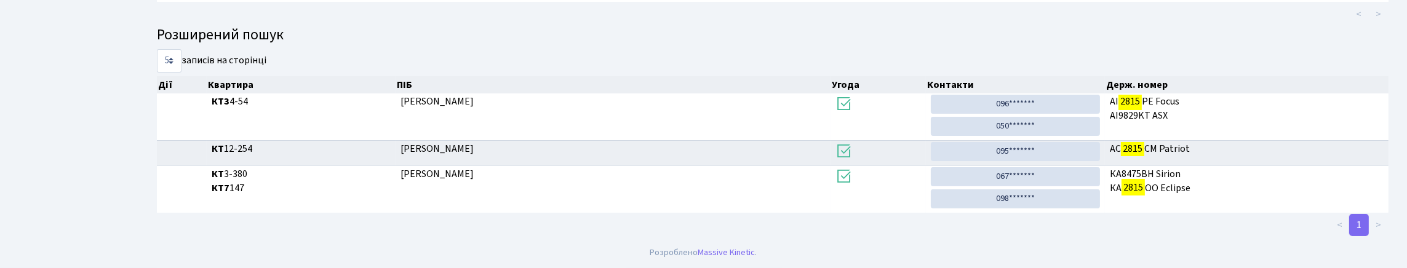
scroll to position [74, 0]
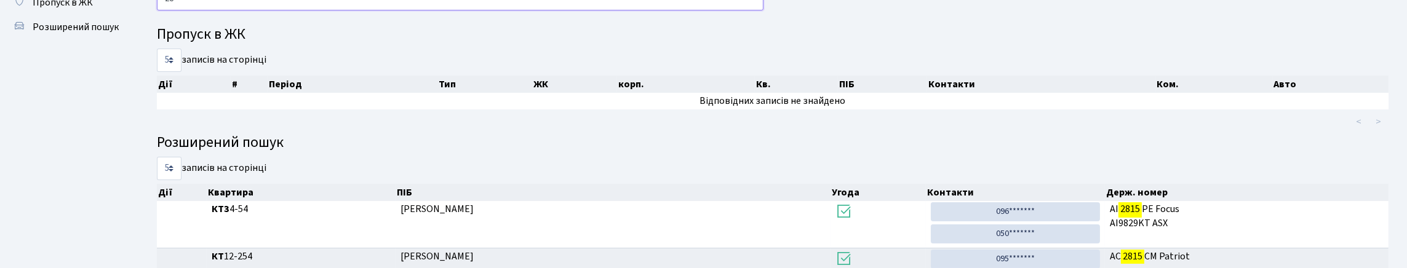
type input "2"
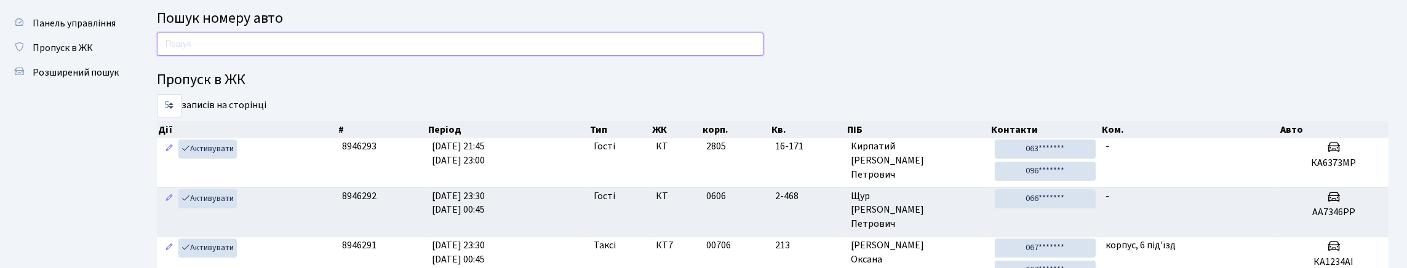
scroll to position [0, 0]
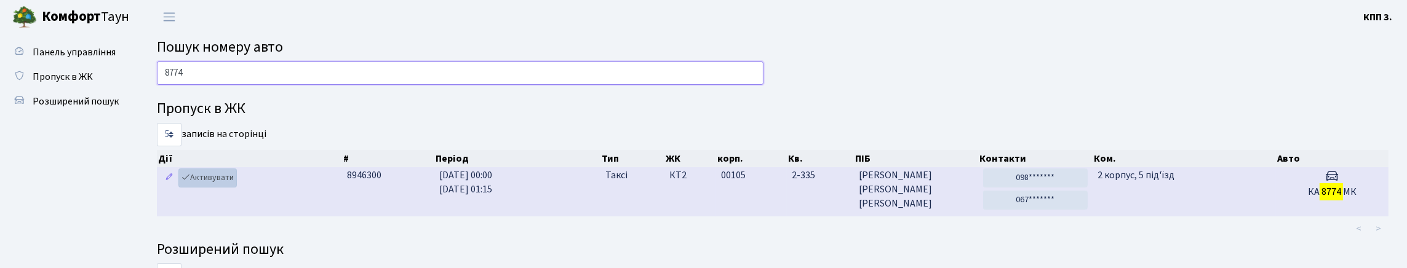
type input "8774"
click at [221, 188] on link "Активувати" at bounding box center [207, 178] width 58 height 19
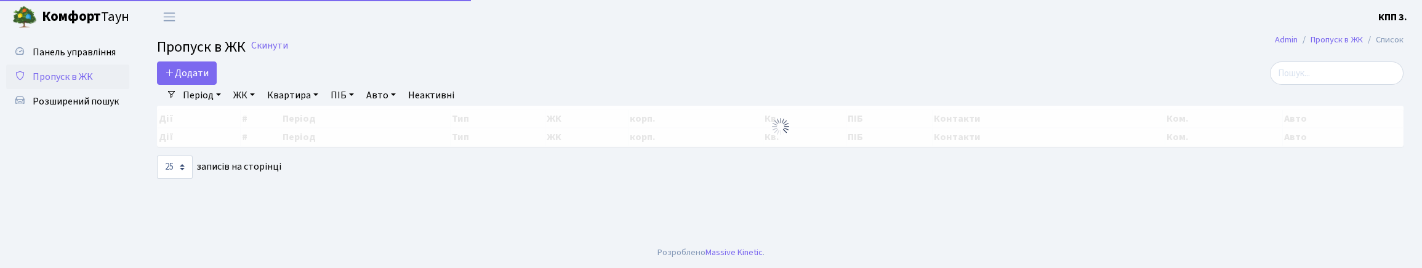
select select "25"
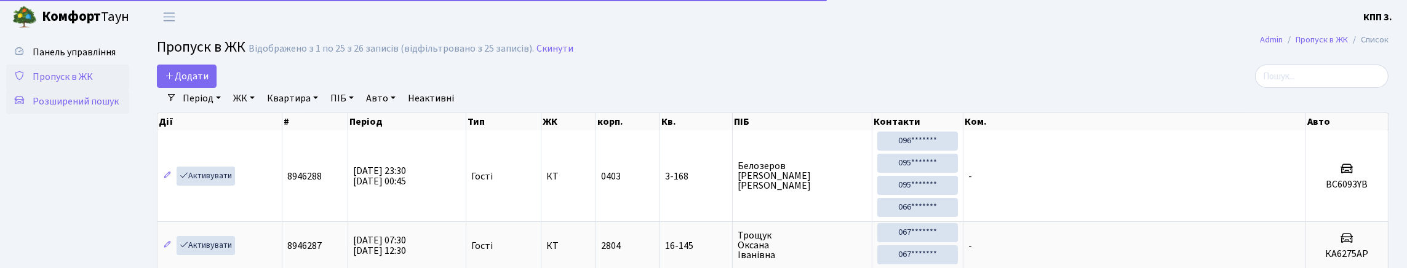
click at [79, 108] on span "Розширений пошук" at bounding box center [76, 102] width 86 height 14
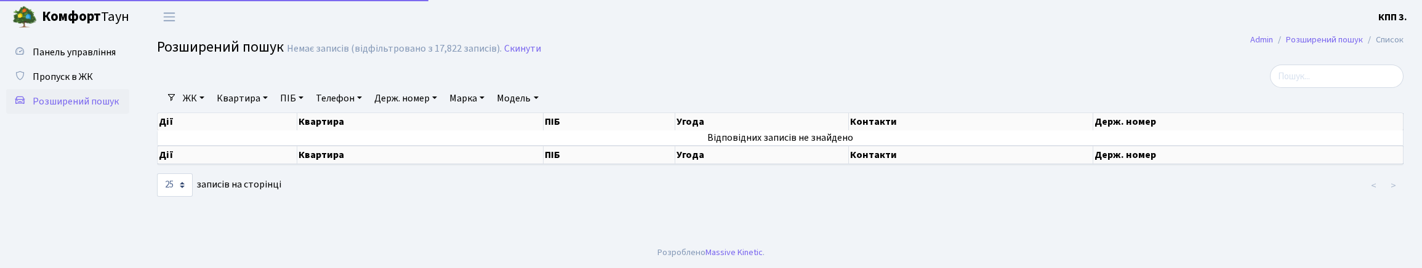
select select "25"
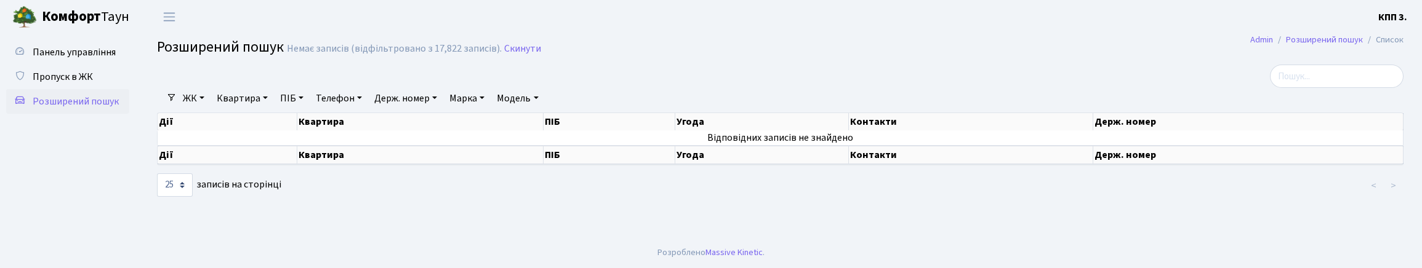
click at [442, 109] on link "Держ. номер" at bounding box center [405, 98] width 73 height 21
type input "1111"
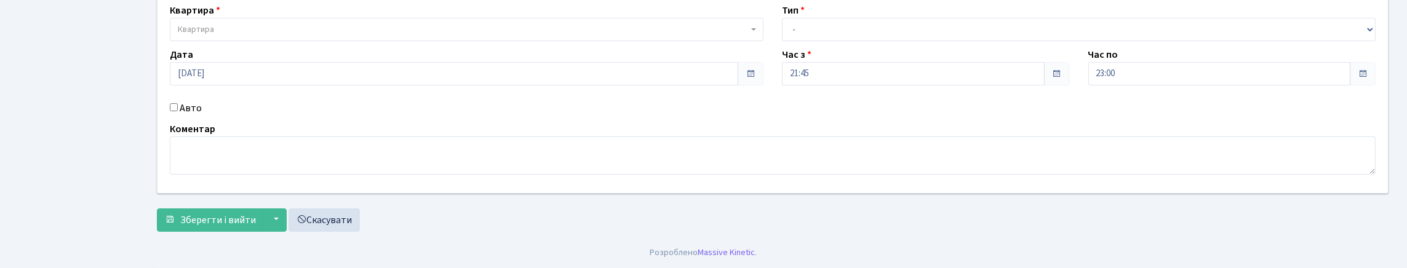
scroll to position [123, 0]
click at [173, 111] on input "Авто" at bounding box center [174, 107] width 8 height 8
checkbox input "true"
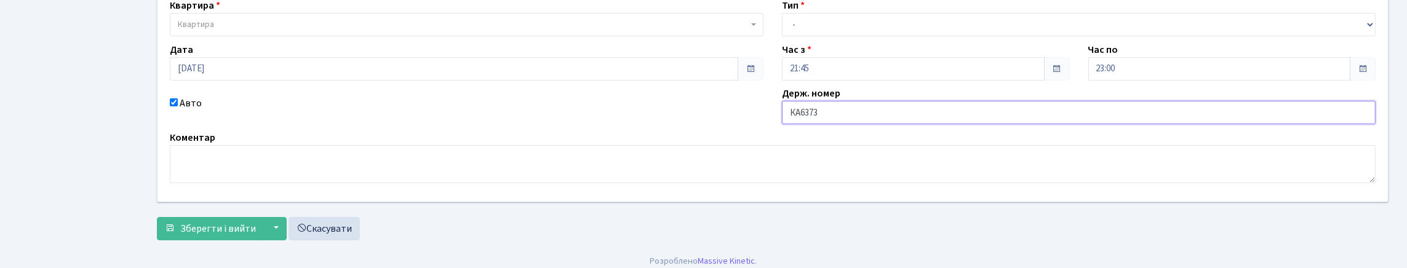
type input "КА6373МР"
click at [801, 36] on select "- Доставка Таксі Гості Сервіс" at bounding box center [1079, 24] width 594 height 23
select select "3"
click at [782, 36] on select "- Доставка Таксі Гості Сервіс" at bounding box center [1079, 24] width 594 height 23
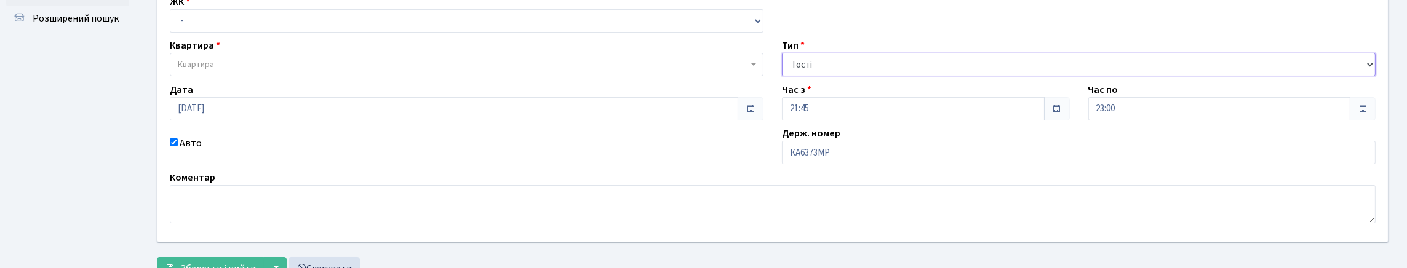
scroll to position [61, 0]
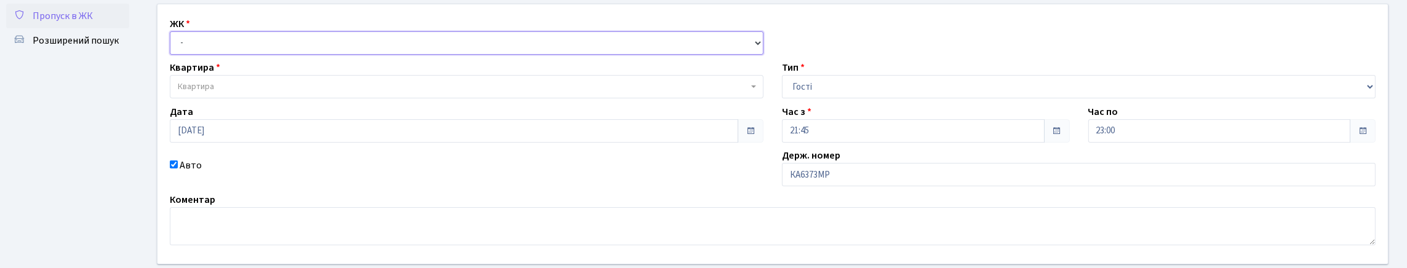
click at [239, 55] on select "- КТ, вул. Регенераторна, 4 КТ2, просп. Соборності, 17 КТ3, вул. Березнева, 16 …" at bounding box center [467, 42] width 594 height 23
select select "271"
click at [173, 45] on select "- КТ, вул. Регенераторна, 4 КТ2, просп. Соборності, 17 КТ3, вул. Березнева, 16 …" at bounding box center [467, 42] width 594 height 23
select select
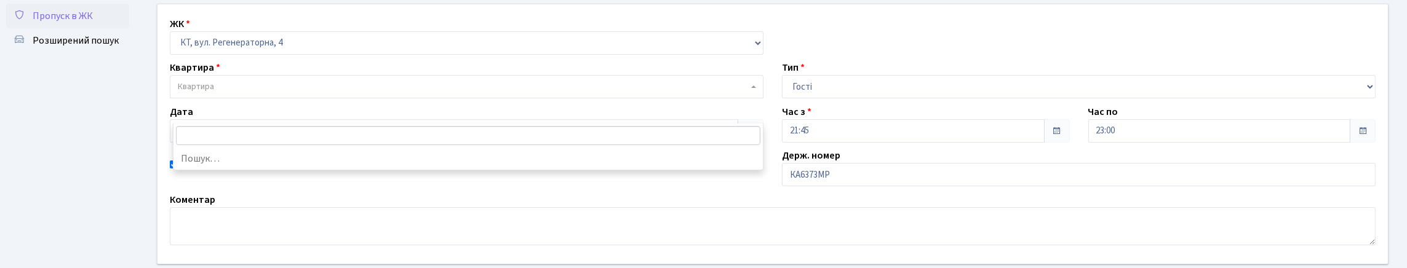
click at [252, 98] on span "Квартира" at bounding box center [467, 86] width 594 height 23
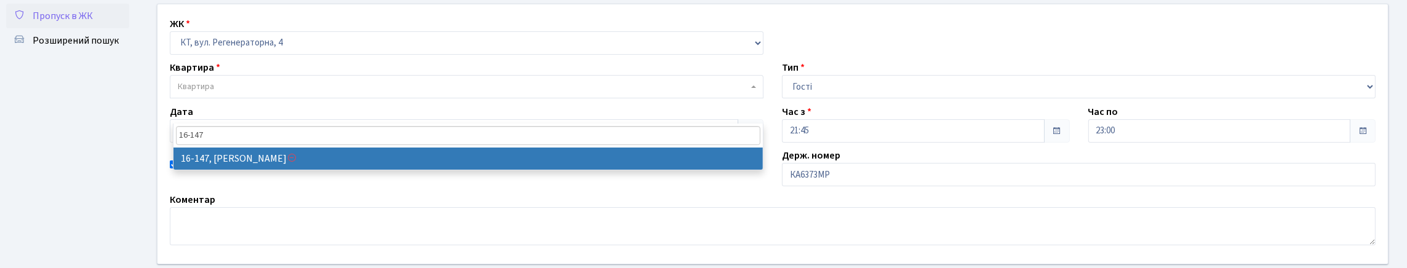
click at [257, 132] on input "16-147" at bounding box center [468, 135] width 585 height 19
type input "16-171"
select select "8732"
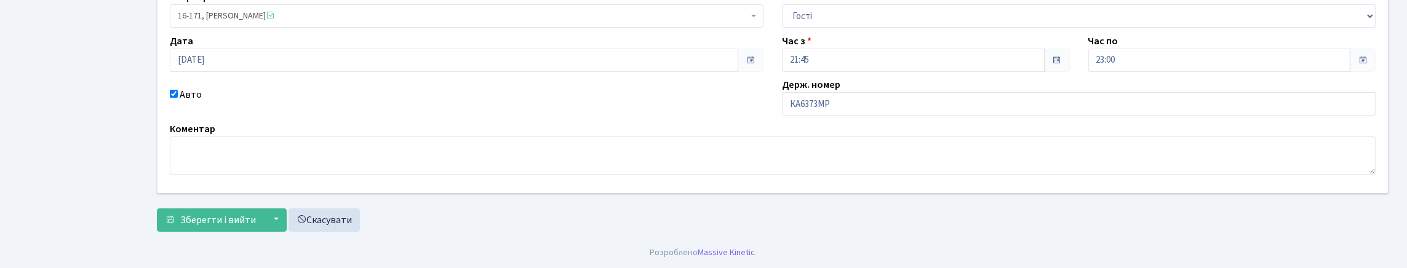
scroll to position [215, 0]
click at [222, 219] on span "Зберегти і вийти" at bounding box center [218, 221] width 76 height 14
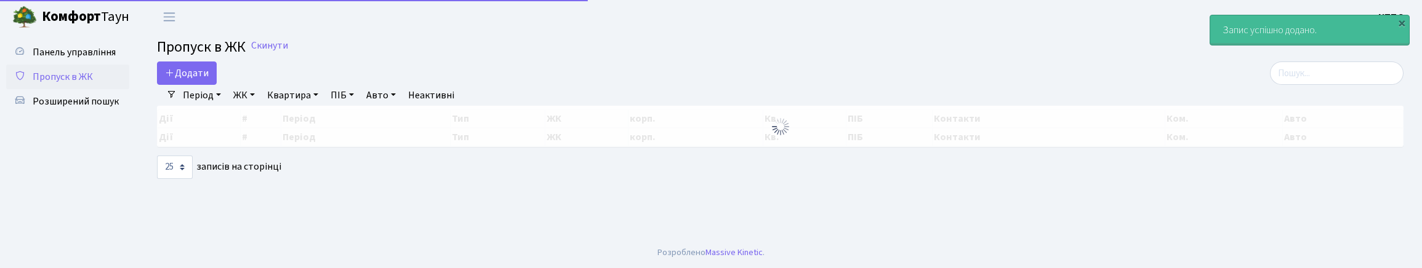
select select "25"
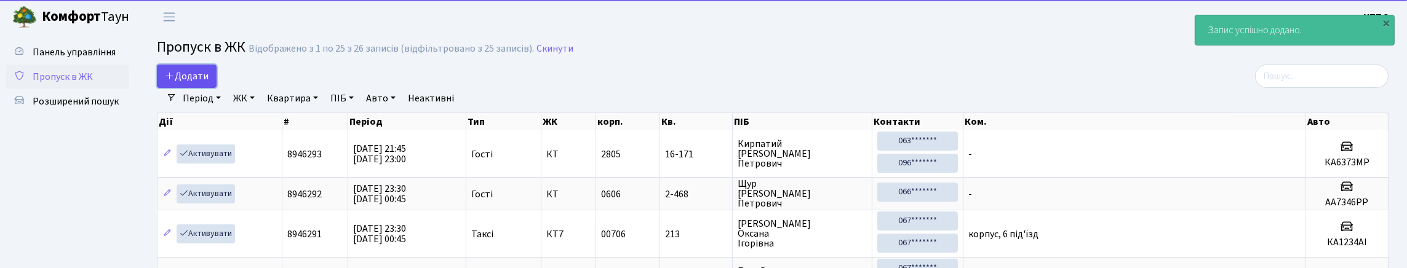
click at [199, 83] on span "Додати" at bounding box center [187, 77] width 44 height 14
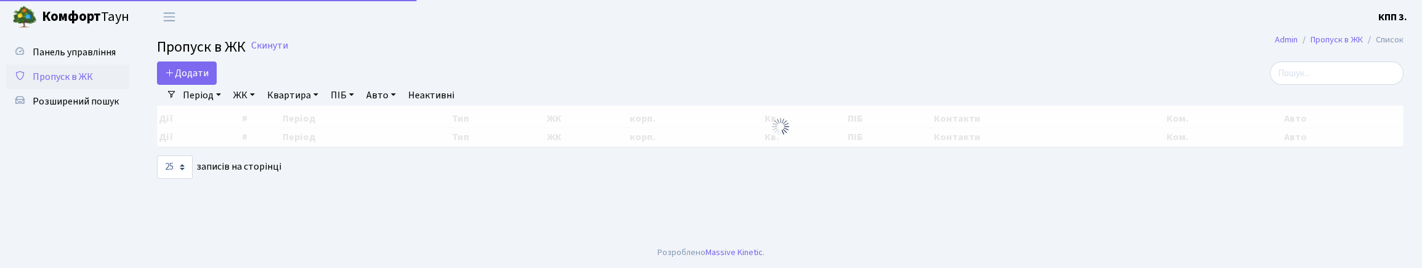
select select "25"
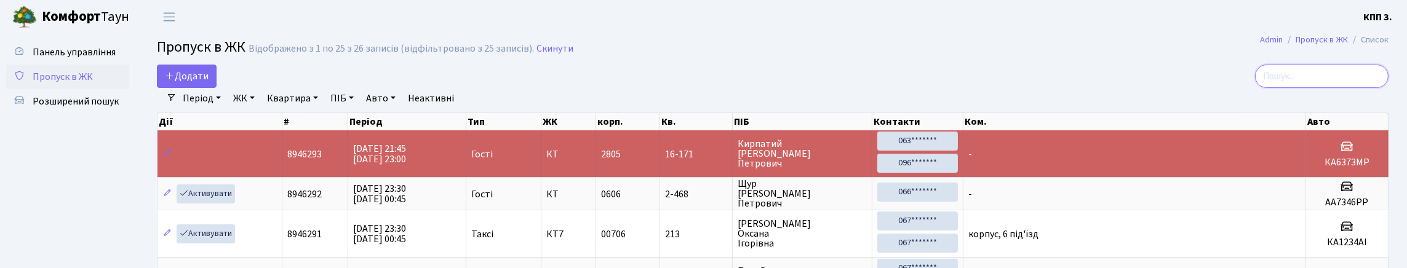
click at [1351, 88] on input "search" at bounding box center [1322, 76] width 134 height 23
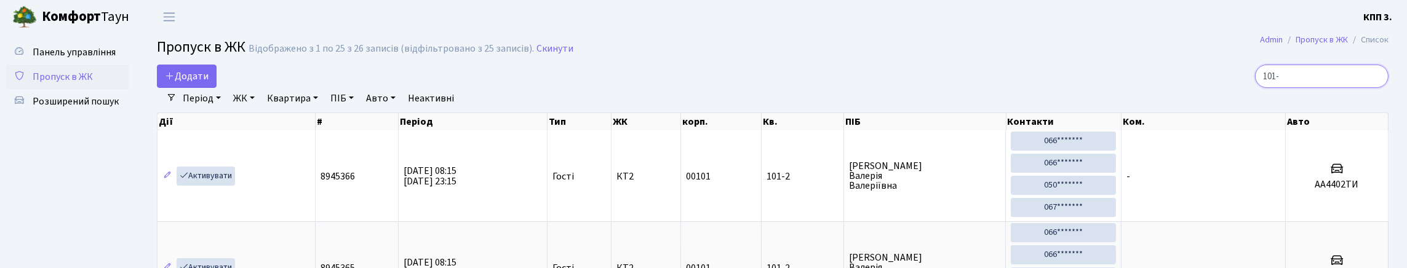
type input "101-1"
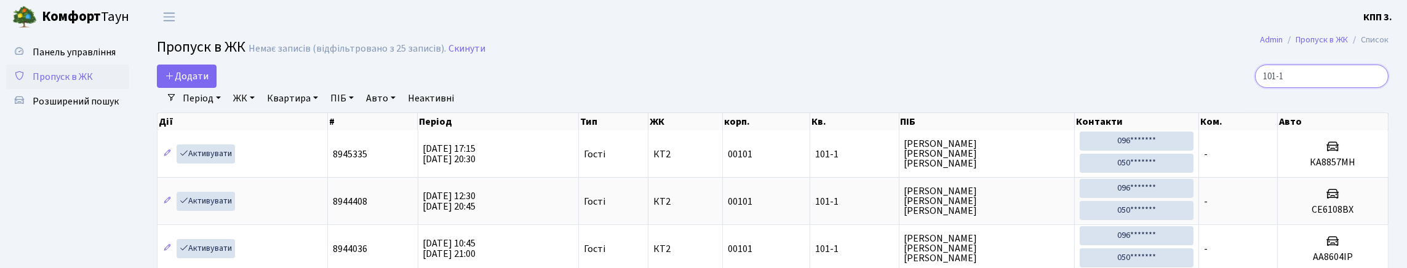
click at [1374, 88] on input "101-1" at bounding box center [1322, 76] width 134 height 23
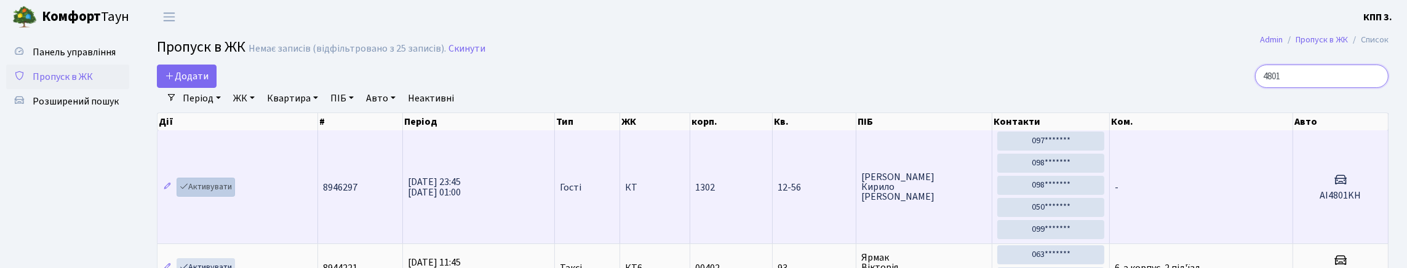
type input "4801"
click at [221, 197] on link "Активувати" at bounding box center [206, 187] width 58 height 19
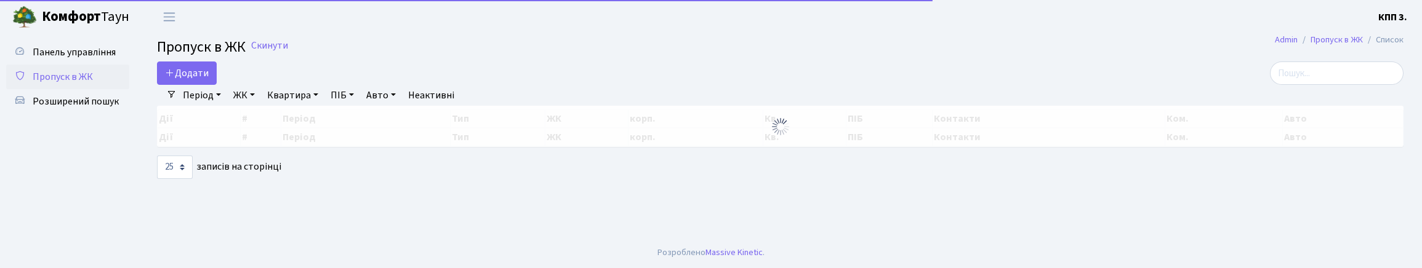
select select "25"
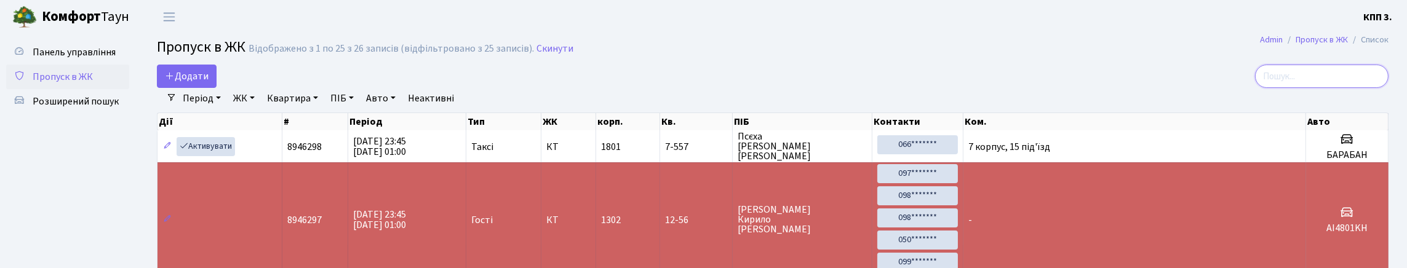
click at [1346, 88] on input "search" at bounding box center [1322, 76] width 134 height 23
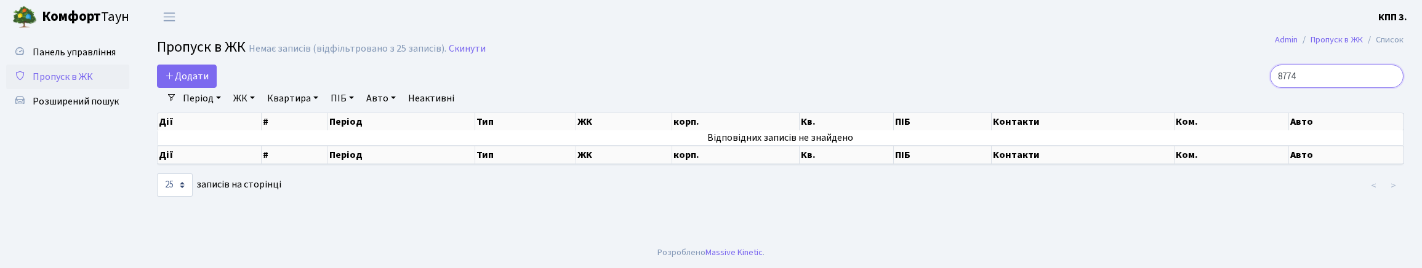
type input "8774"
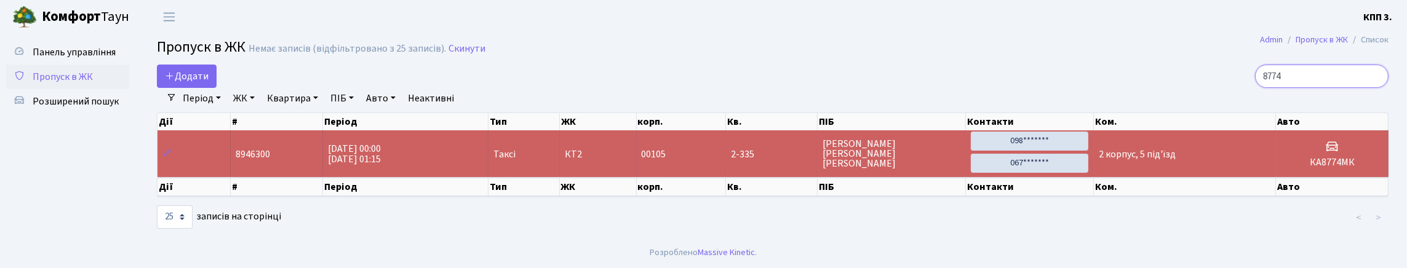
click at [1371, 87] on input "8774" at bounding box center [1322, 76] width 134 height 23
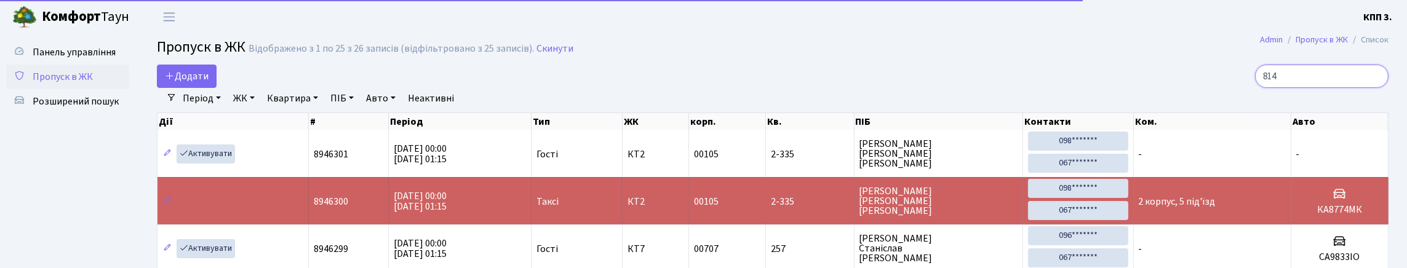
type input "8145"
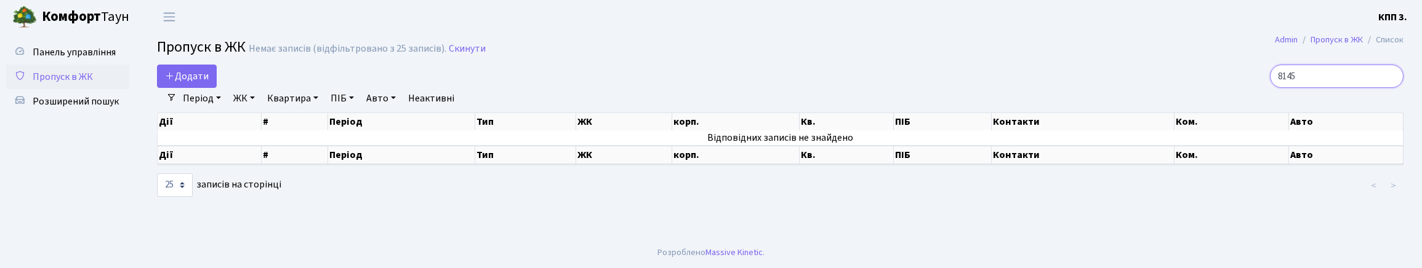
click at [1388, 85] on input "8145" at bounding box center [1337, 76] width 134 height 23
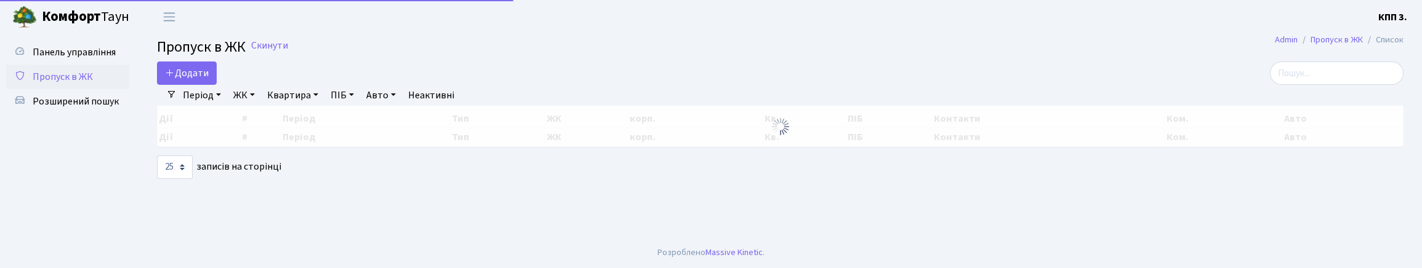
select select "25"
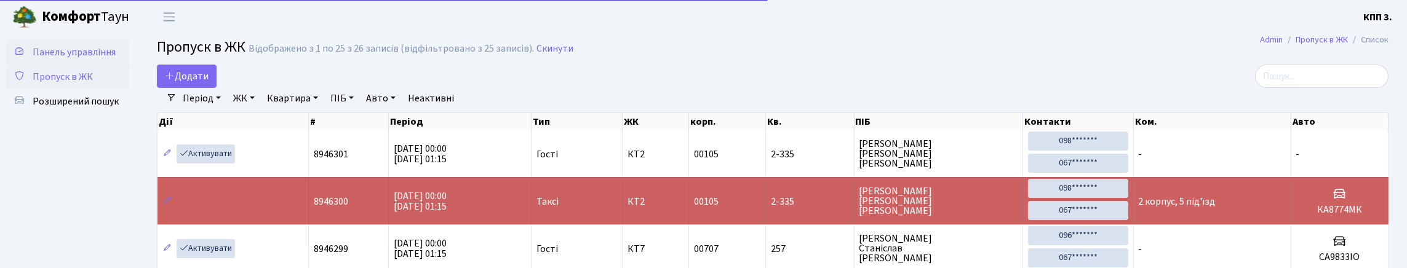
click at [55, 59] on span "Панель управління" at bounding box center [74, 53] width 83 height 14
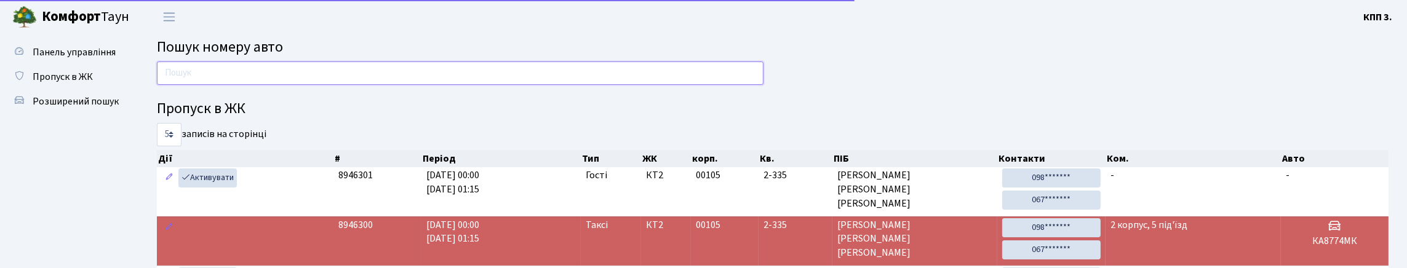
click at [206, 84] on input "text" at bounding box center [460, 73] width 607 height 23
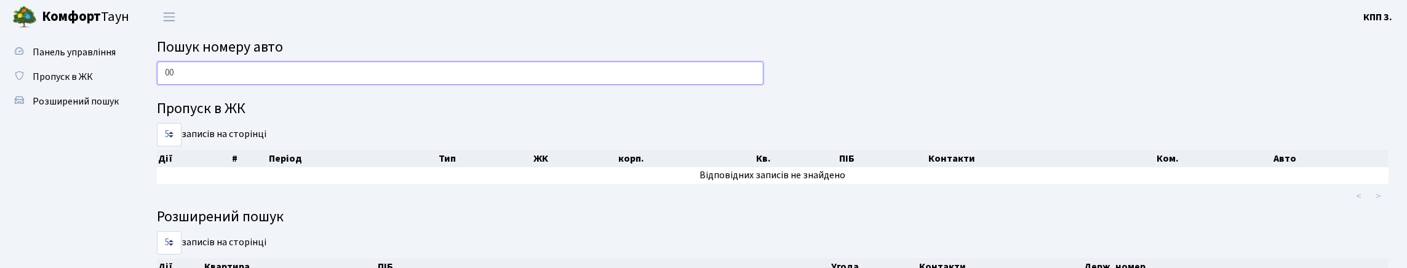
type input "0"
